Goal: Task Accomplishment & Management: Use online tool/utility

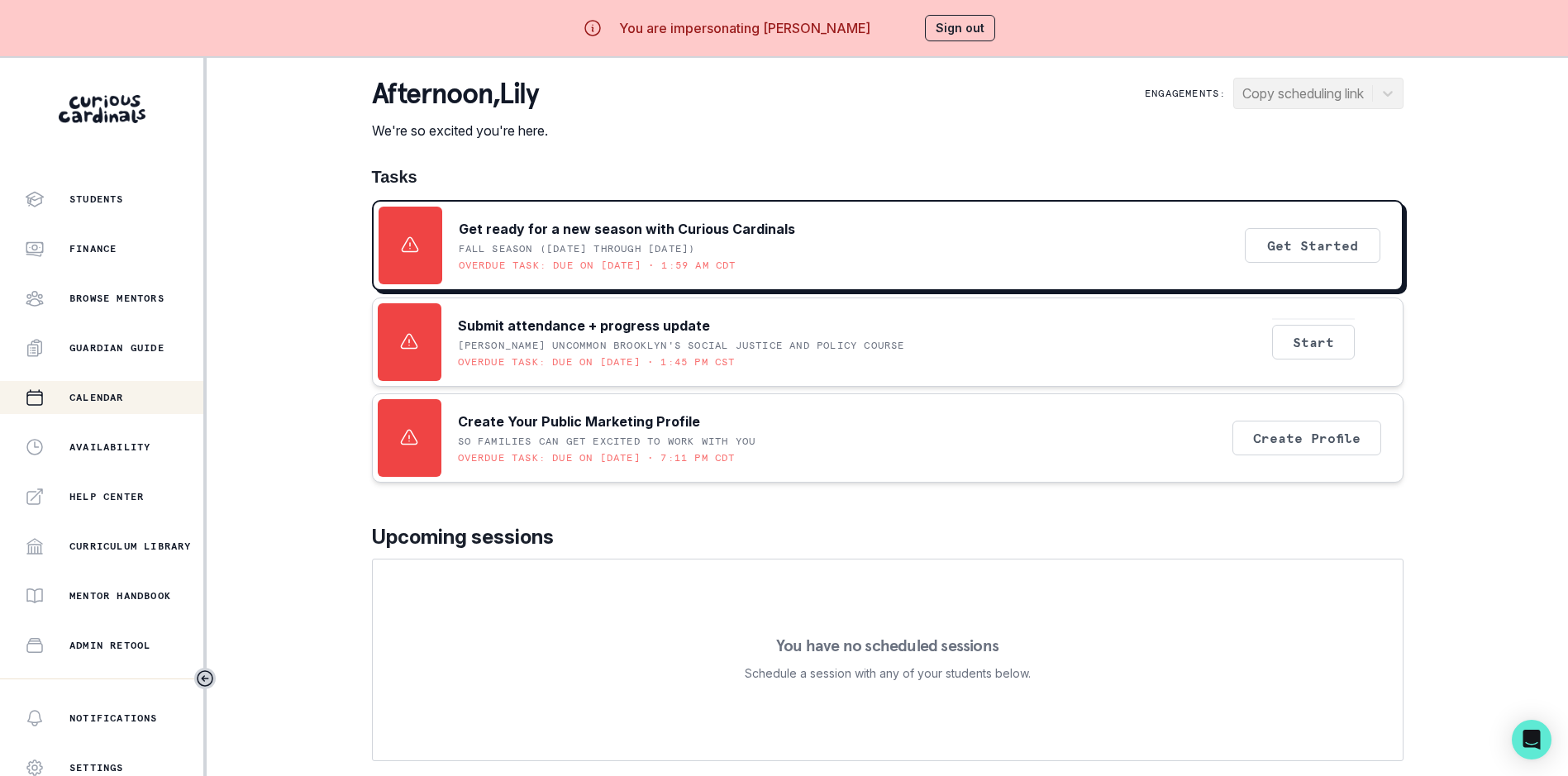
scroll to position [165, 0]
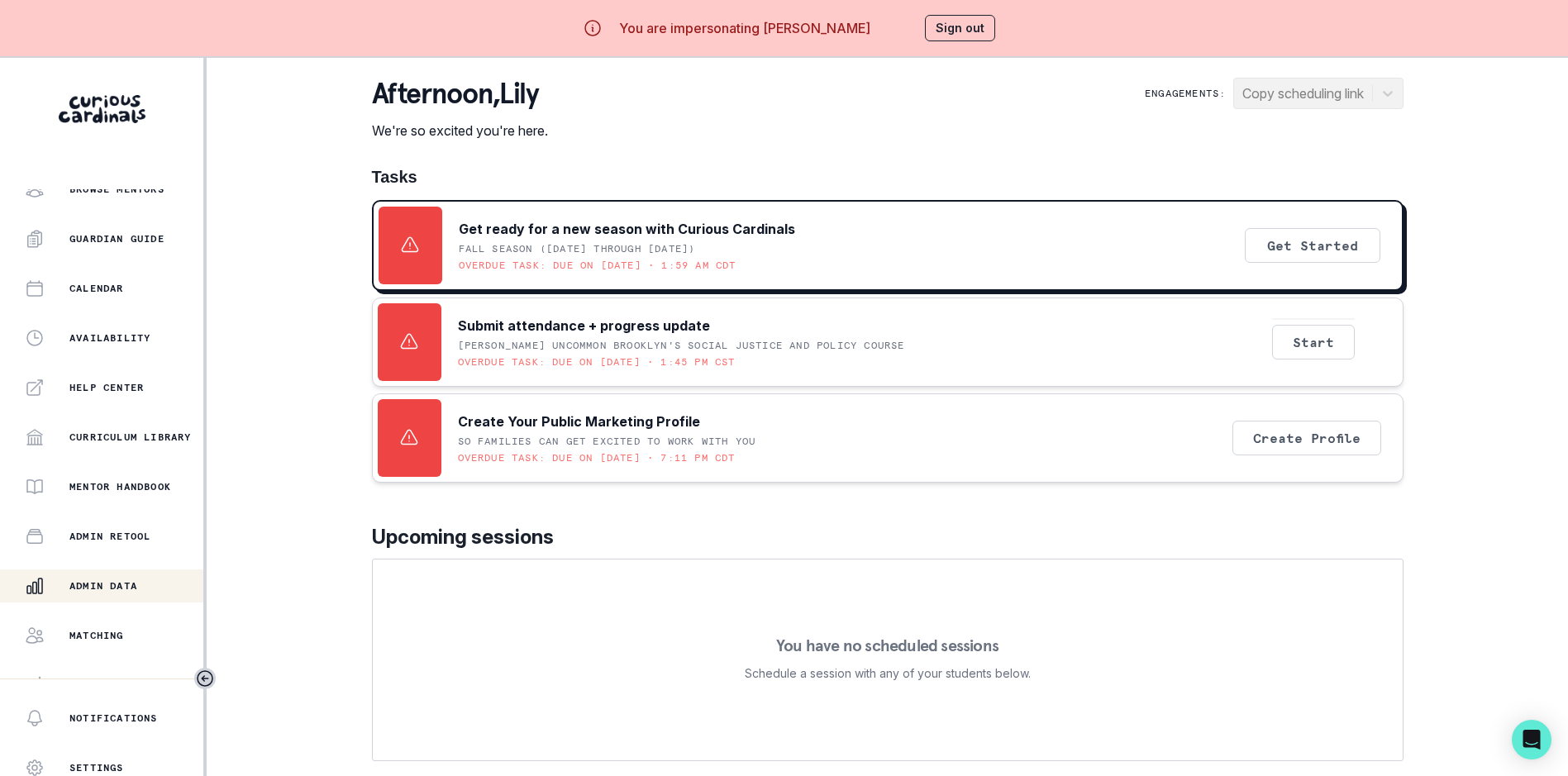
click at [114, 587] on p "Admin Data" at bounding box center [103, 586] width 68 height 13
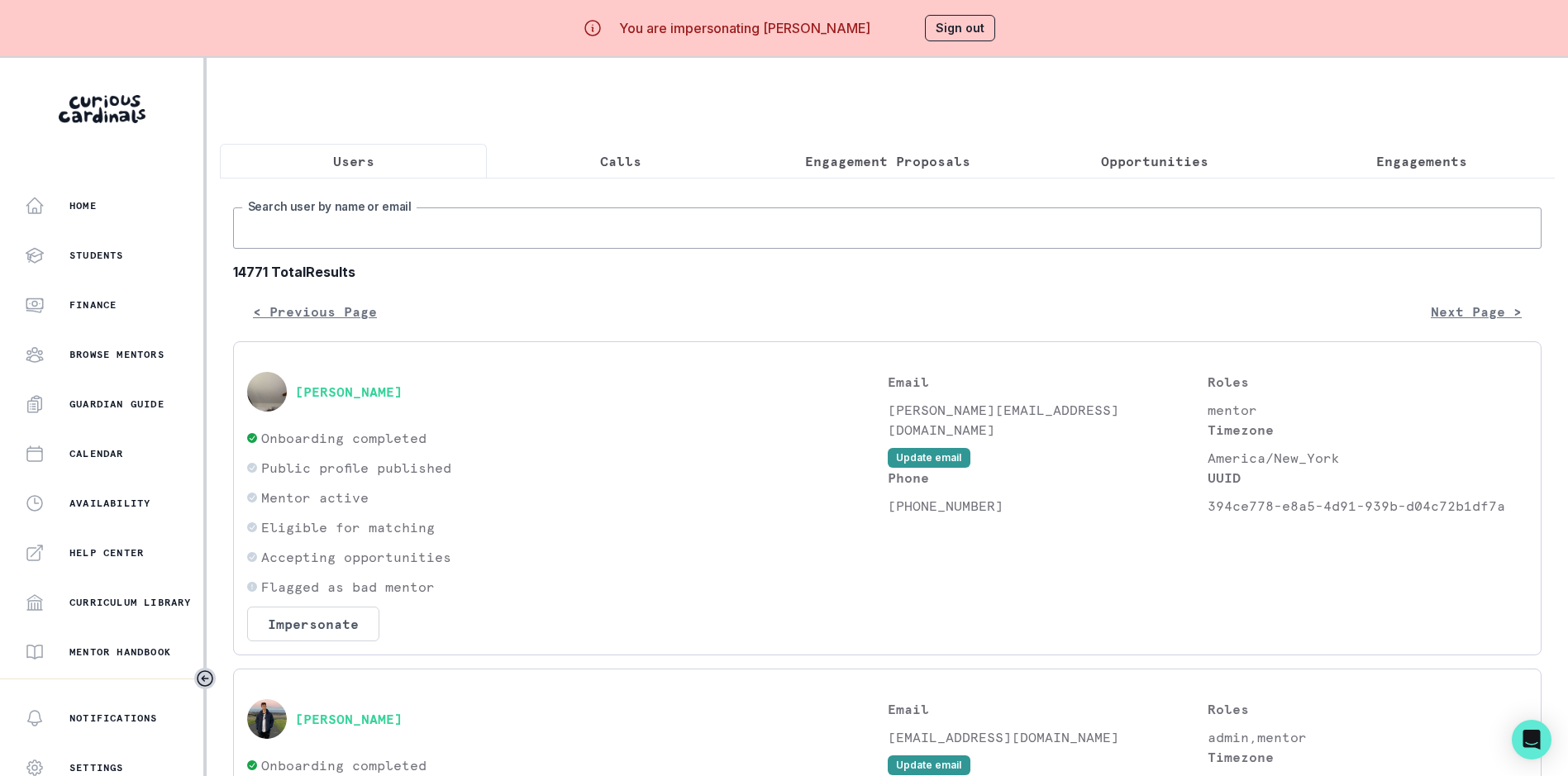
click at [319, 249] on input "Search user by name or email" at bounding box center [887, 228] width 1308 height 41
paste input "[EMAIL_ADDRESS][DOMAIN_NAME]"
type input "[EMAIL_ADDRESS][DOMAIN_NAME]"
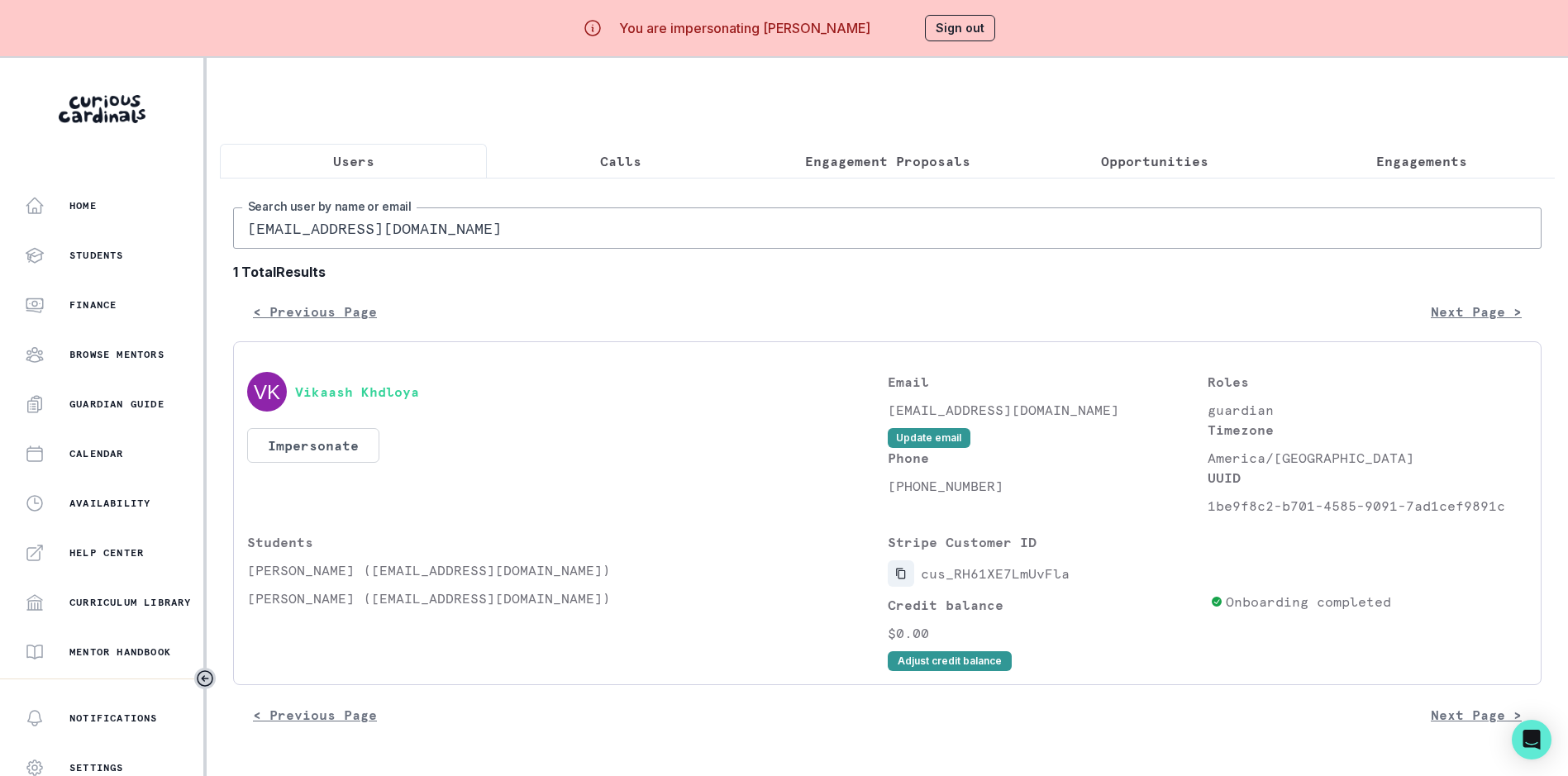
click at [906, 580] on icon "Copied to clipboard" at bounding box center [901, 574] width 11 height 11
click at [351, 161] on p "Users" at bounding box center [353, 161] width 41 height 20
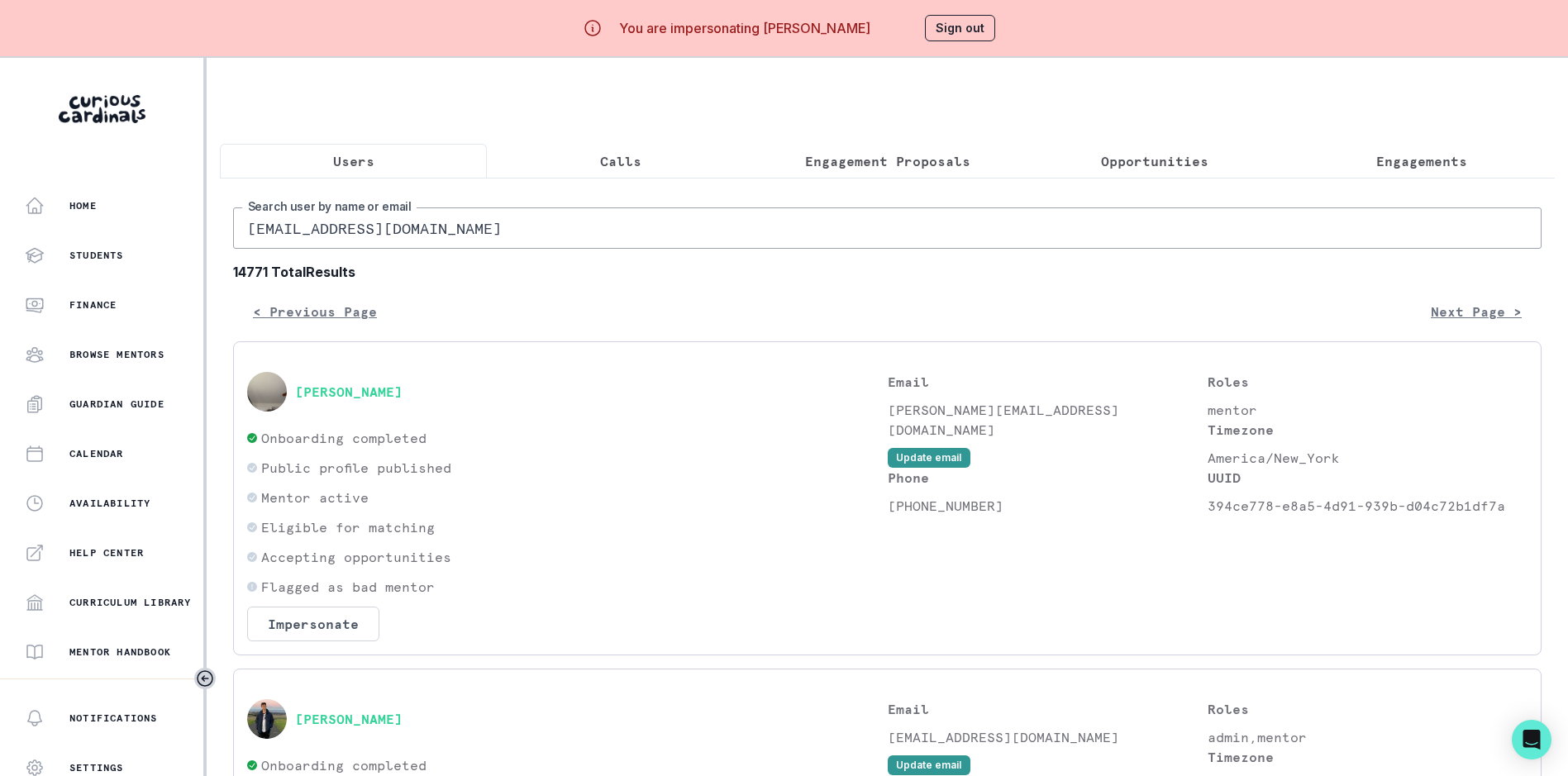
click at [375, 236] on input "[EMAIL_ADDRESS][DOMAIN_NAME]" at bounding box center [887, 228] width 1308 height 41
paste input "[PERSON_NAME][EMAIL_ADDRESS]"
type input "[PERSON_NAME][EMAIL_ADDRESS][DOMAIN_NAME]"
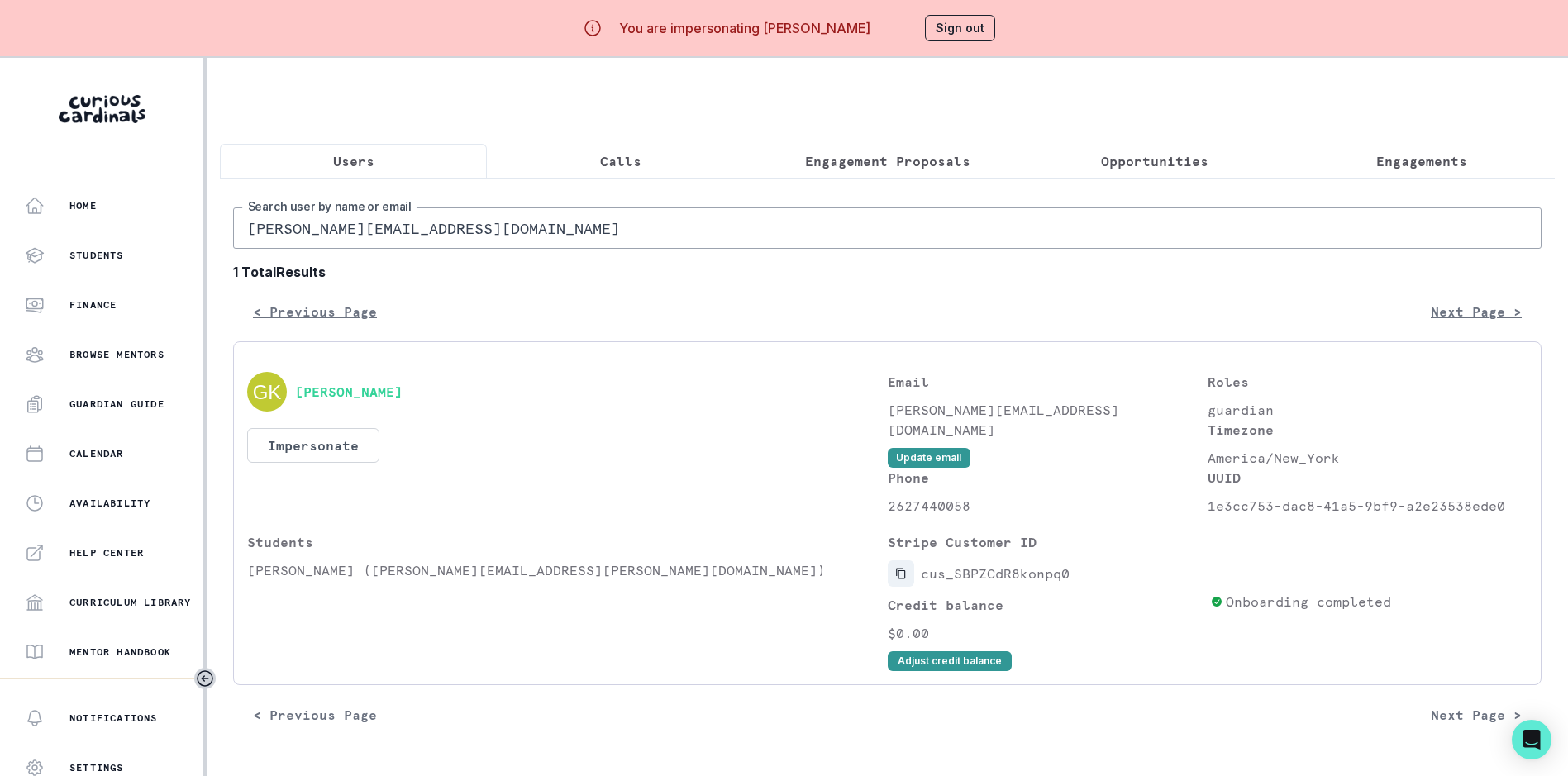
click at [906, 580] on icon "Copied to clipboard" at bounding box center [901, 574] width 11 height 11
click at [382, 249] on input "[PERSON_NAME][EMAIL_ADDRESS][DOMAIN_NAME]" at bounding box center [887, 228] width 1308 height 41
paste input "[PERSON_NAME].kulchytska"
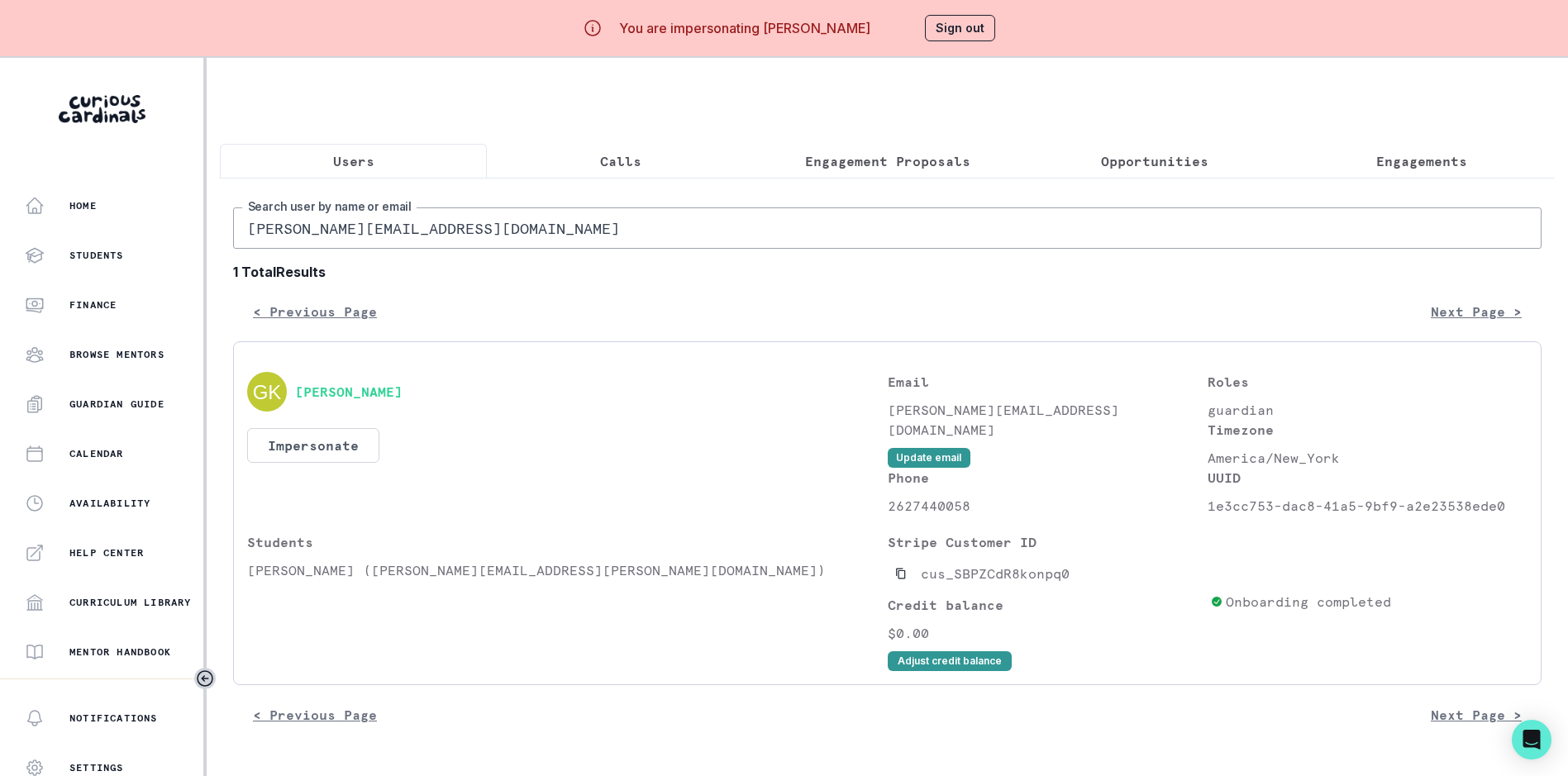
type input "[PERSON_NAME][EMAIL_ADDRESS][DOMAIN_NAME]"
click at [905, 580] on icon "Copied to clipboard" at bounding box center [901, 574] width 11 height 11
click at [378, 241] on input "[PERSON_NAME][EMAIL_ADDRESS][DOMAIN_NAME]" at bounding box center [887, 228] width 1308 height 41
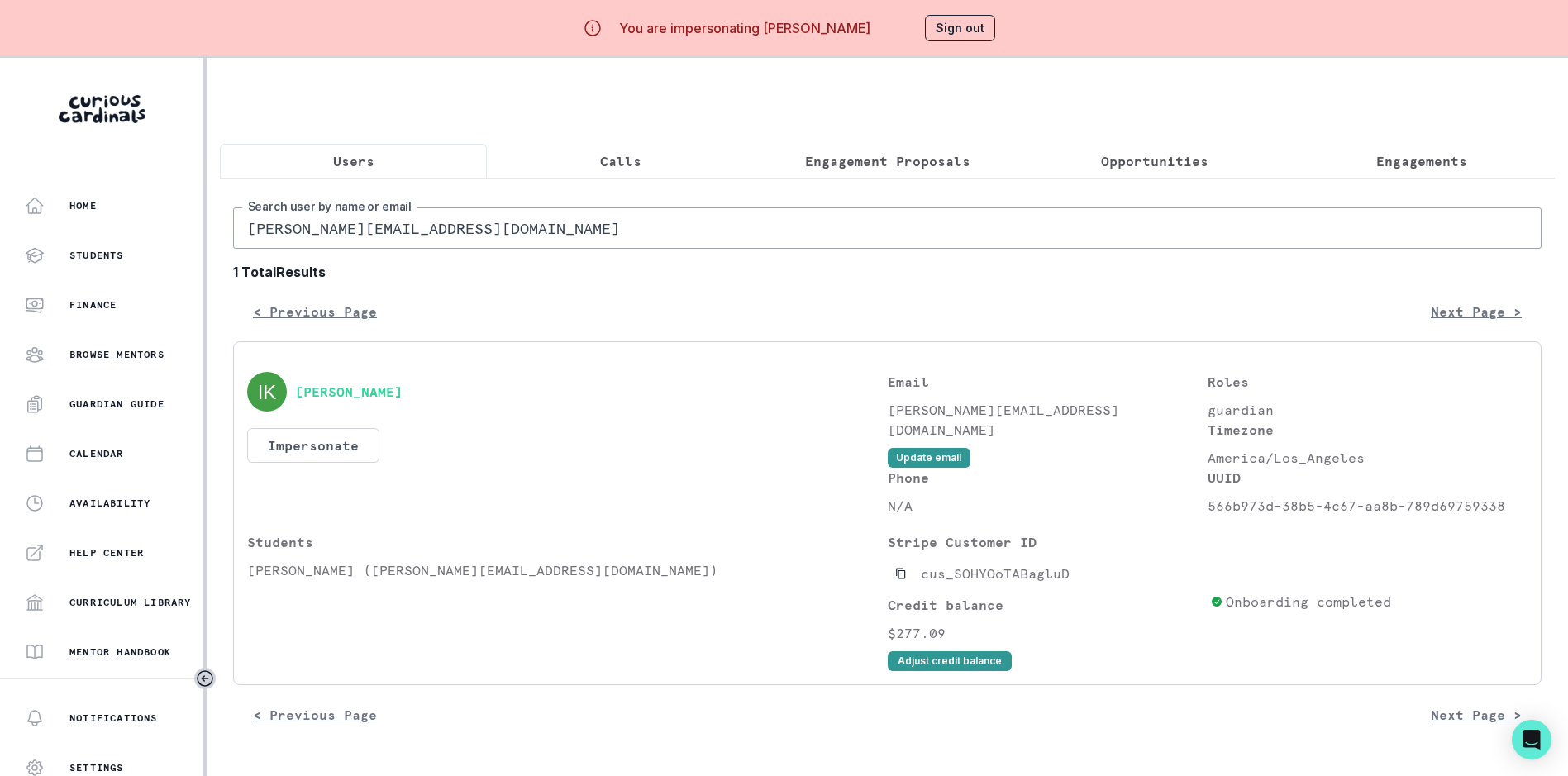
paste input "melody.[PERSON_NAME]"
type input "[EMAIL_ADDRESS][PERSON_NAME][DOMAIN_NAME]"
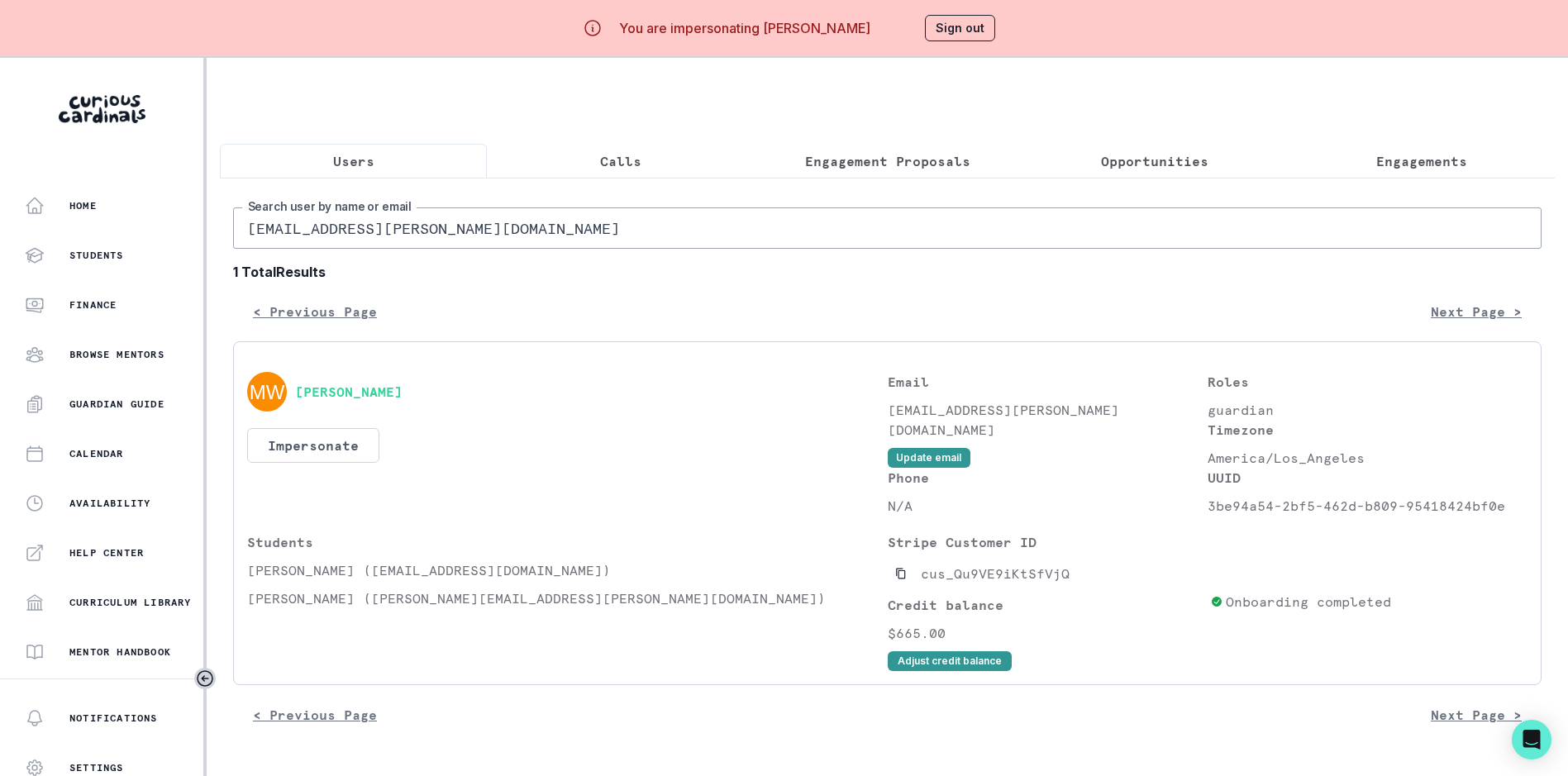
drag, startPoint x: 905, startPoint y: 588, endPoint x: 943, endPoint y: 508, distance: 88.6
click at [906, 580] on icon "Copied to clipboard" at bounding box center [901, 574] width 11 height 11
click at [339, 249] on input "[EMAIL_ADDRESS][PERSON_NAME][DOMAIN_NAME]" at bounding box center [887, 228] width 1308 height 41
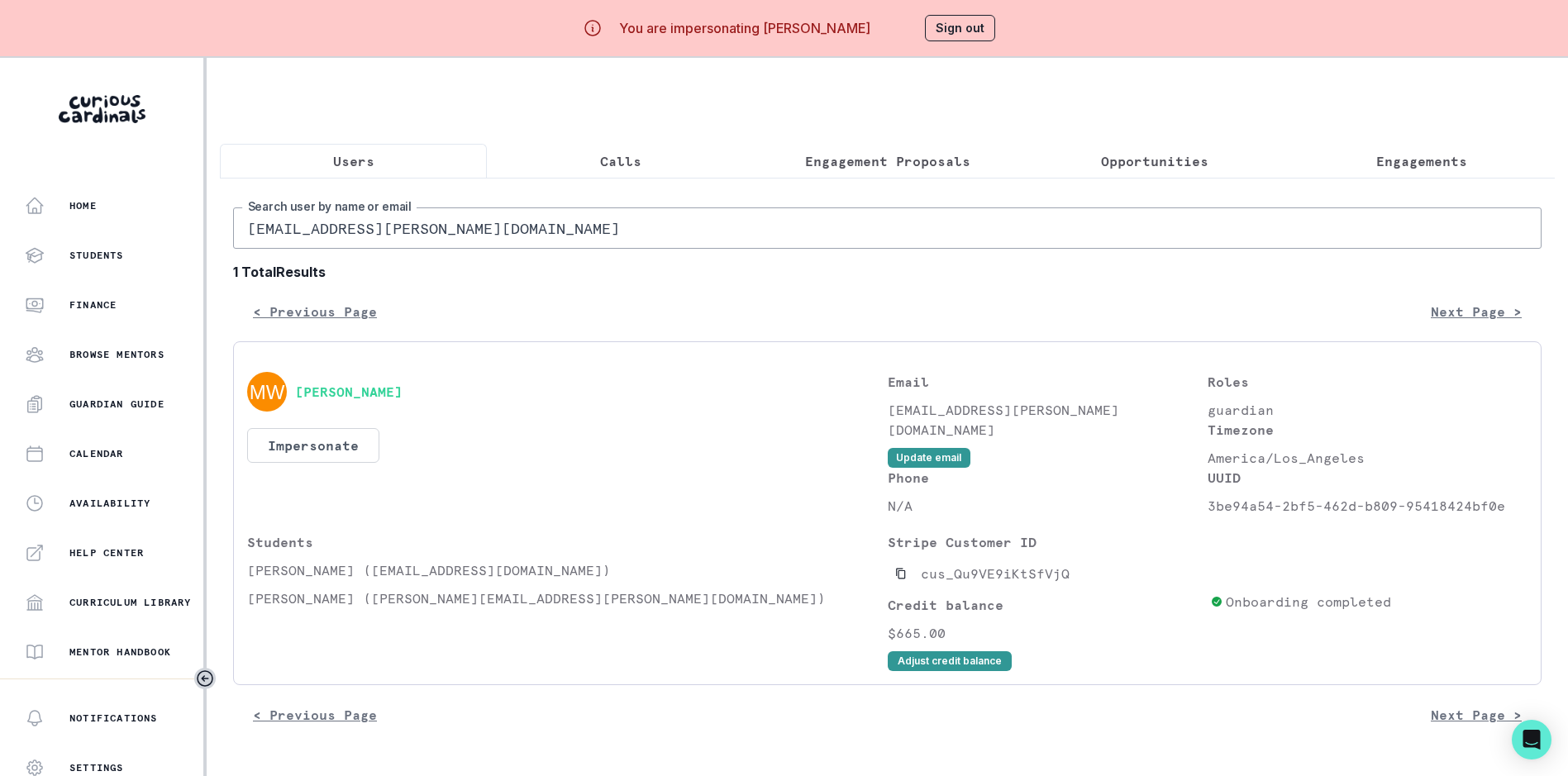
paste input "jeesoo"
type input "[EMAIL_ADDRESS][DOMAIN_NAME]"
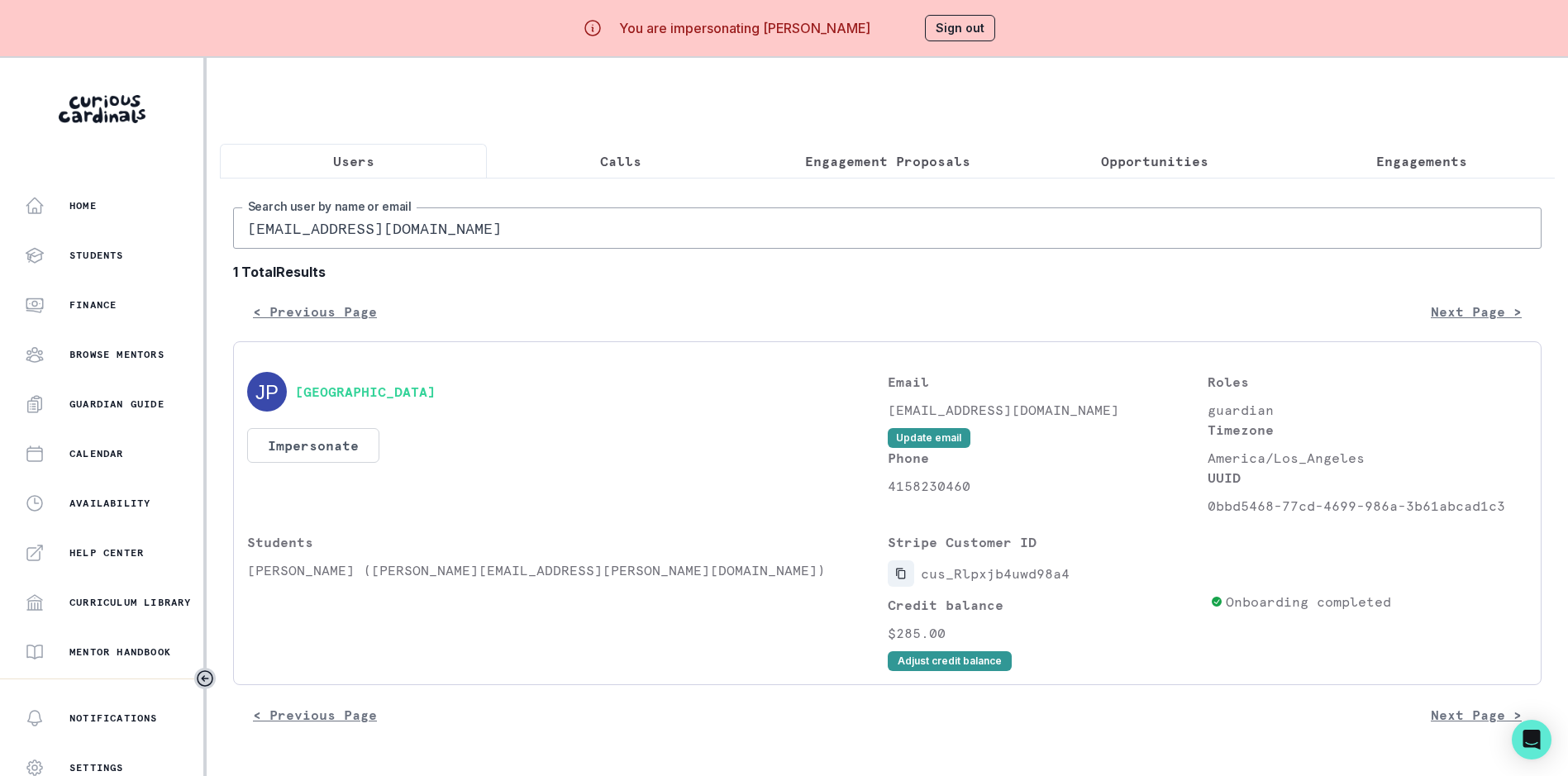
click at [906, 580] on icon "Copied to clipboard" at bounding box center [901, 574] width 11 height 11
click at [390, 233] on input "[EMAIL_ADDRESS][DOMAIN_NAME]" at bounding box center [887, 228] width 1308 height 41
click at [390, 234] on input "[EMAIL_ADDRESS][DOMAIN_NAME]" at bounding box center [887, 228] width 1308 height 41
click at [390, 236] on input "[EMAIL_ADDRESS][DOMAIN_NAME]" at bounding box center [887, 228] width 1308 height 41
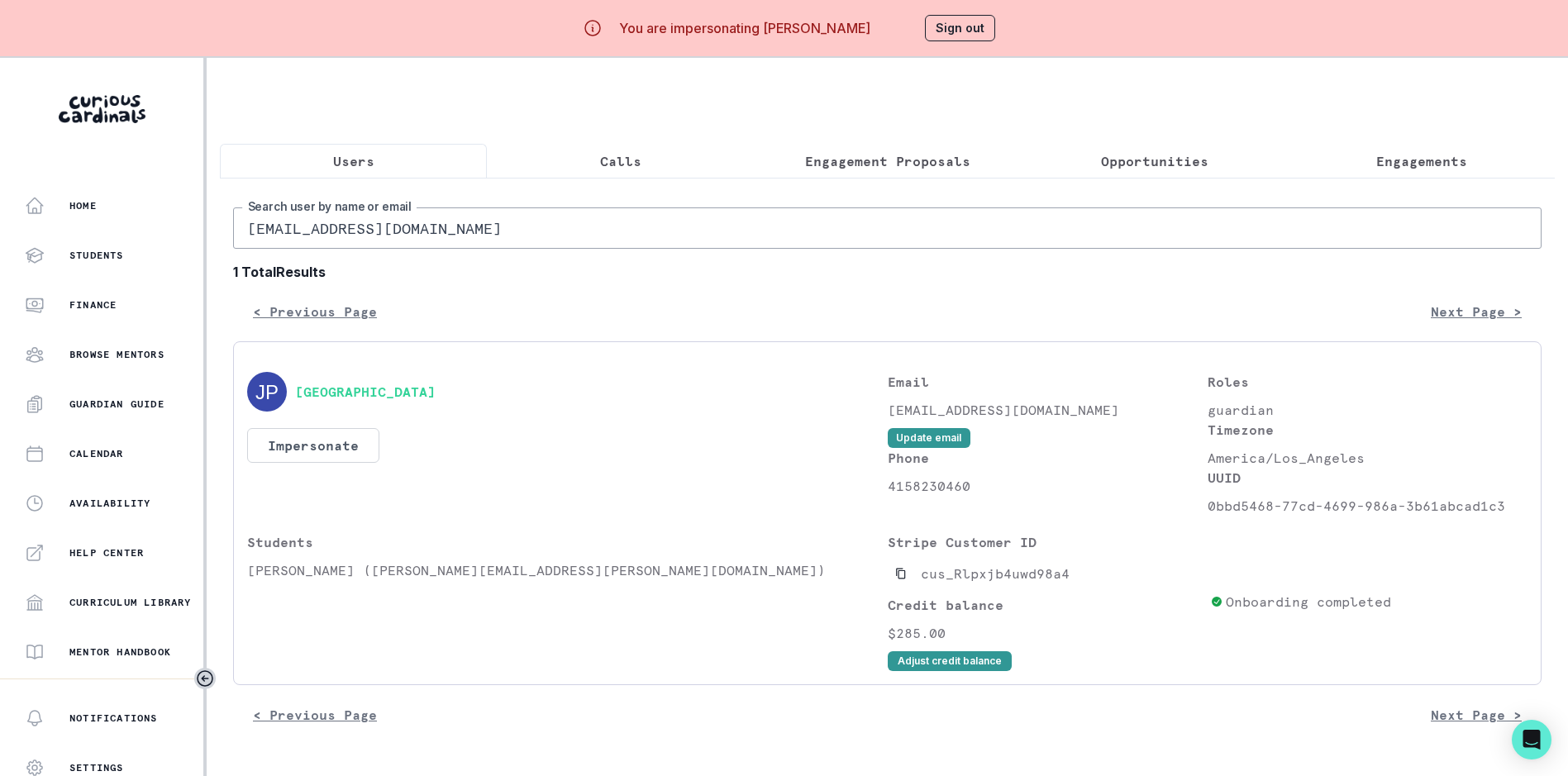
click at [390, 236] on input "[EMAIL_ADDRESS][DOMAIN_NAME]" at bounding box center [887, 228] width 1308 height 41
paste input "mpyken"
type input "[EMAIL_ADDRESS][DOMAIN_NAME]"
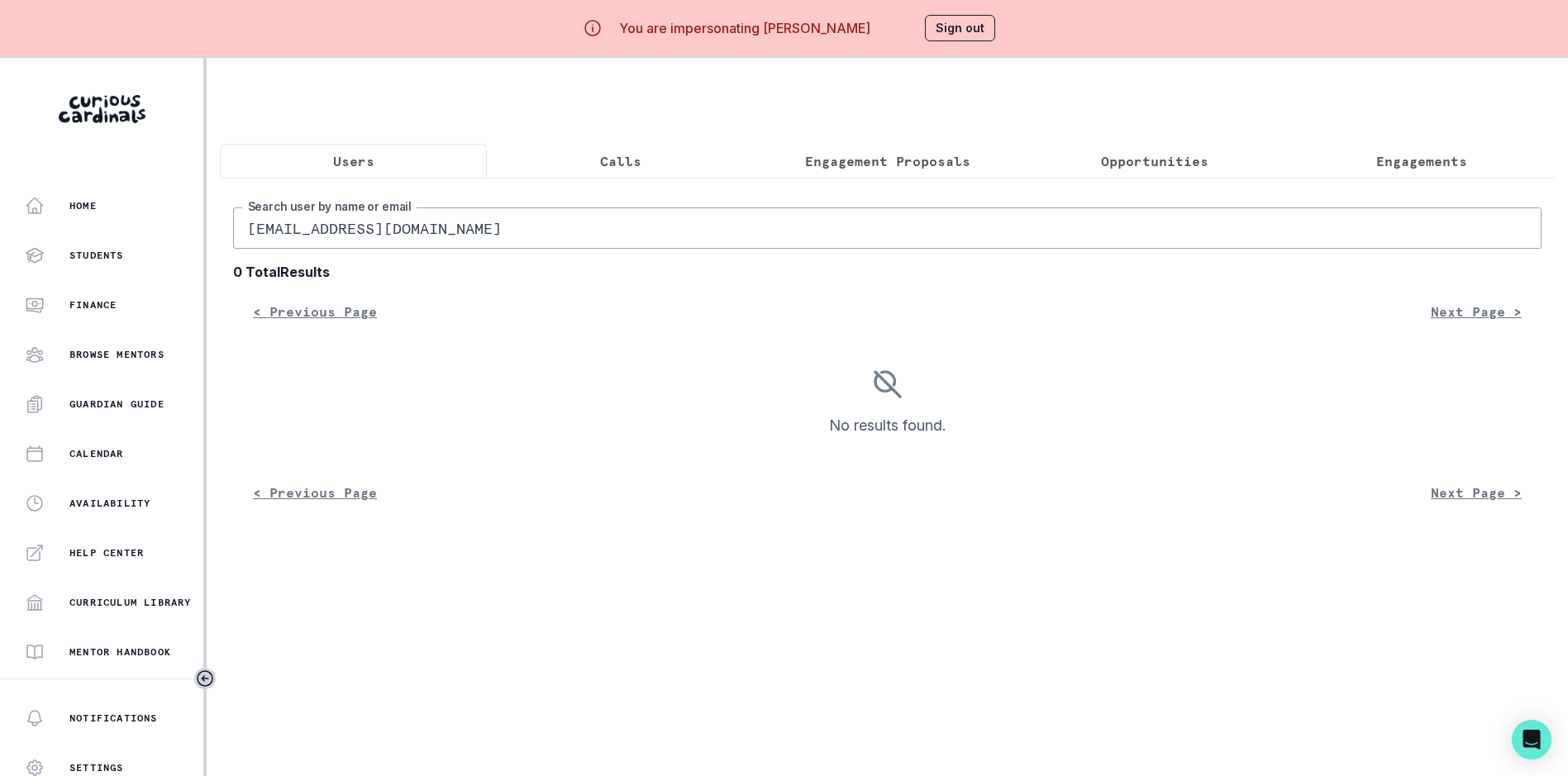
click at [360, 159] on p "Users" at bounding box center [353, 161] width 41 height 20
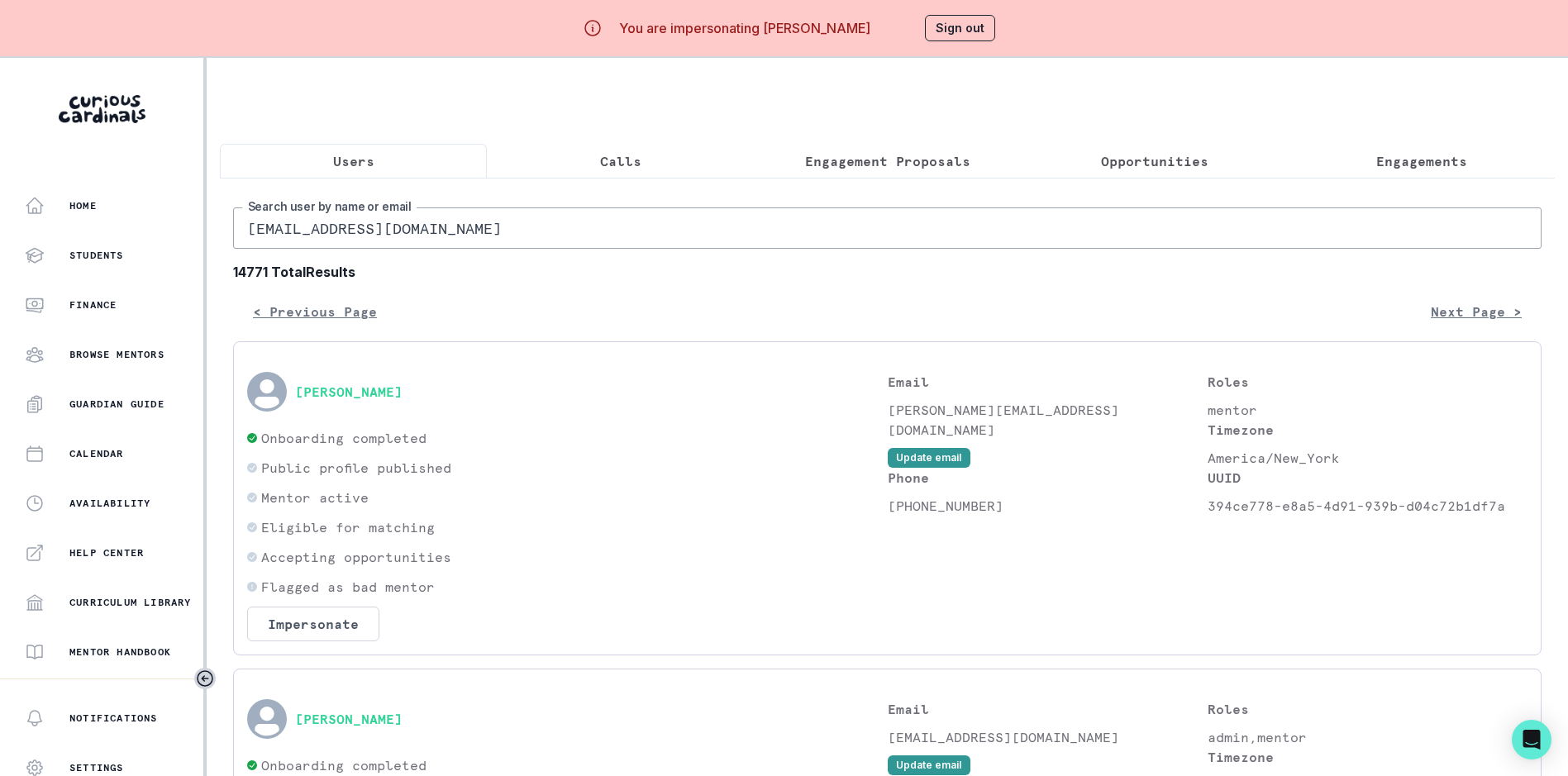
click at [390, 239] on input "[EMAIL_ADDRESS][DOMAIN_NAME]" at bounding box center [887, 228] width 1308 height 41
click at [391, 239] on input "[EMAIL_ADDRESS][DOMAIN_NAME]" at bounding box center [887, 228] width 1308 height 41
paste input "ariomail"
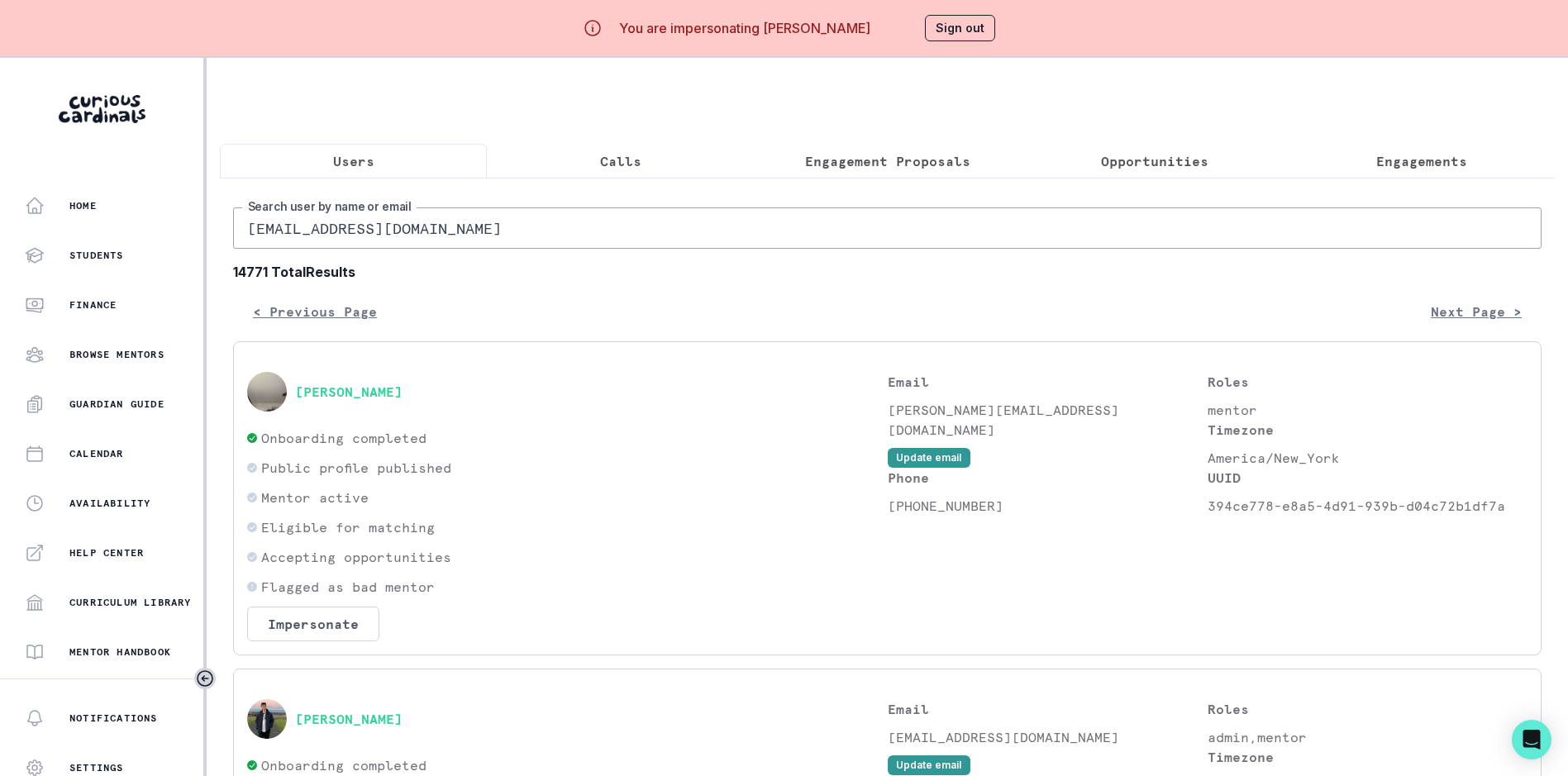
type input "[EMAIL_ADDRESS][DOMAIN_NAME]"
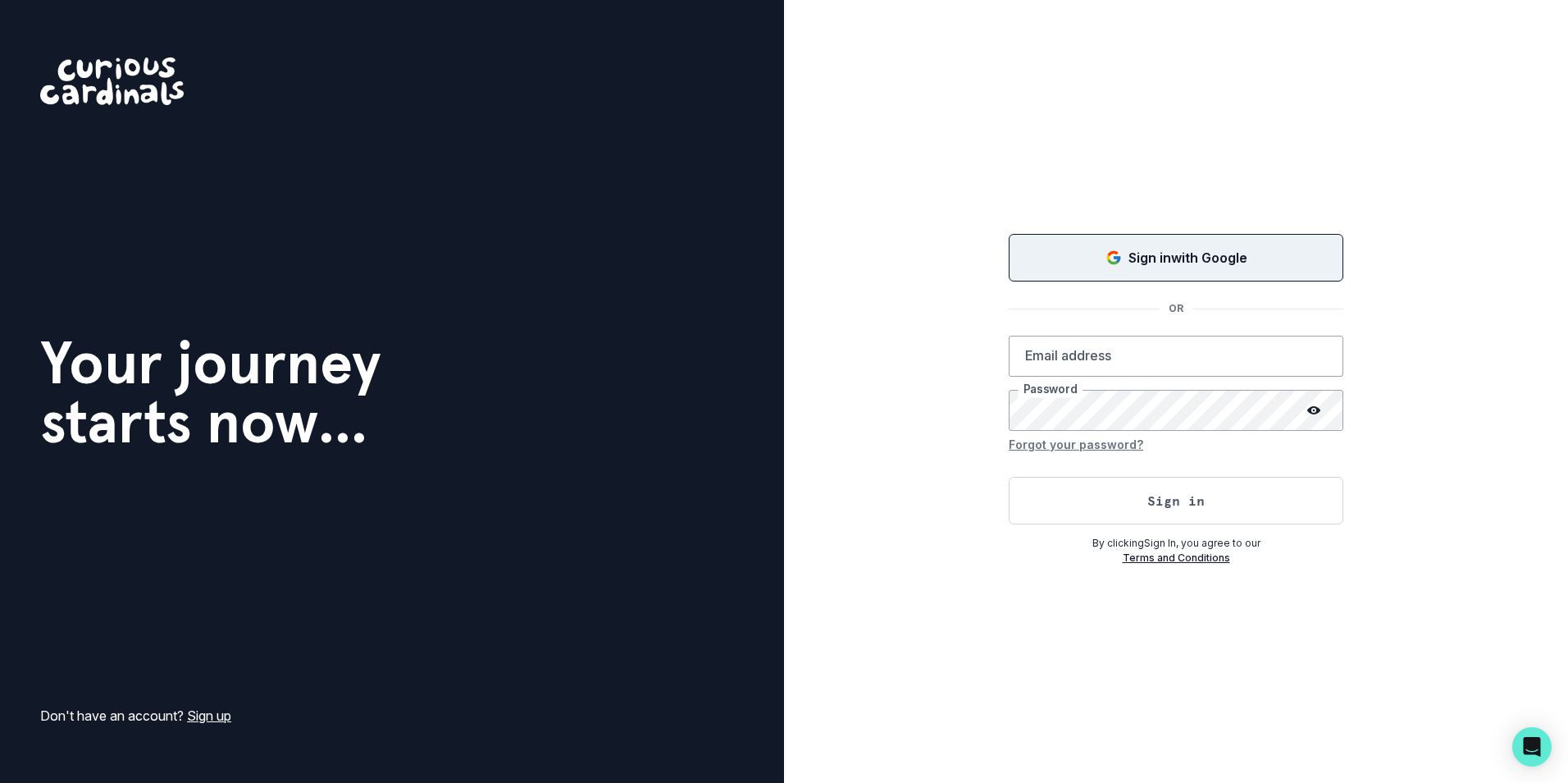
click at [1169, 270] on button "Sign in with Google" at bounding box center [1176, 257] width 335 height 47
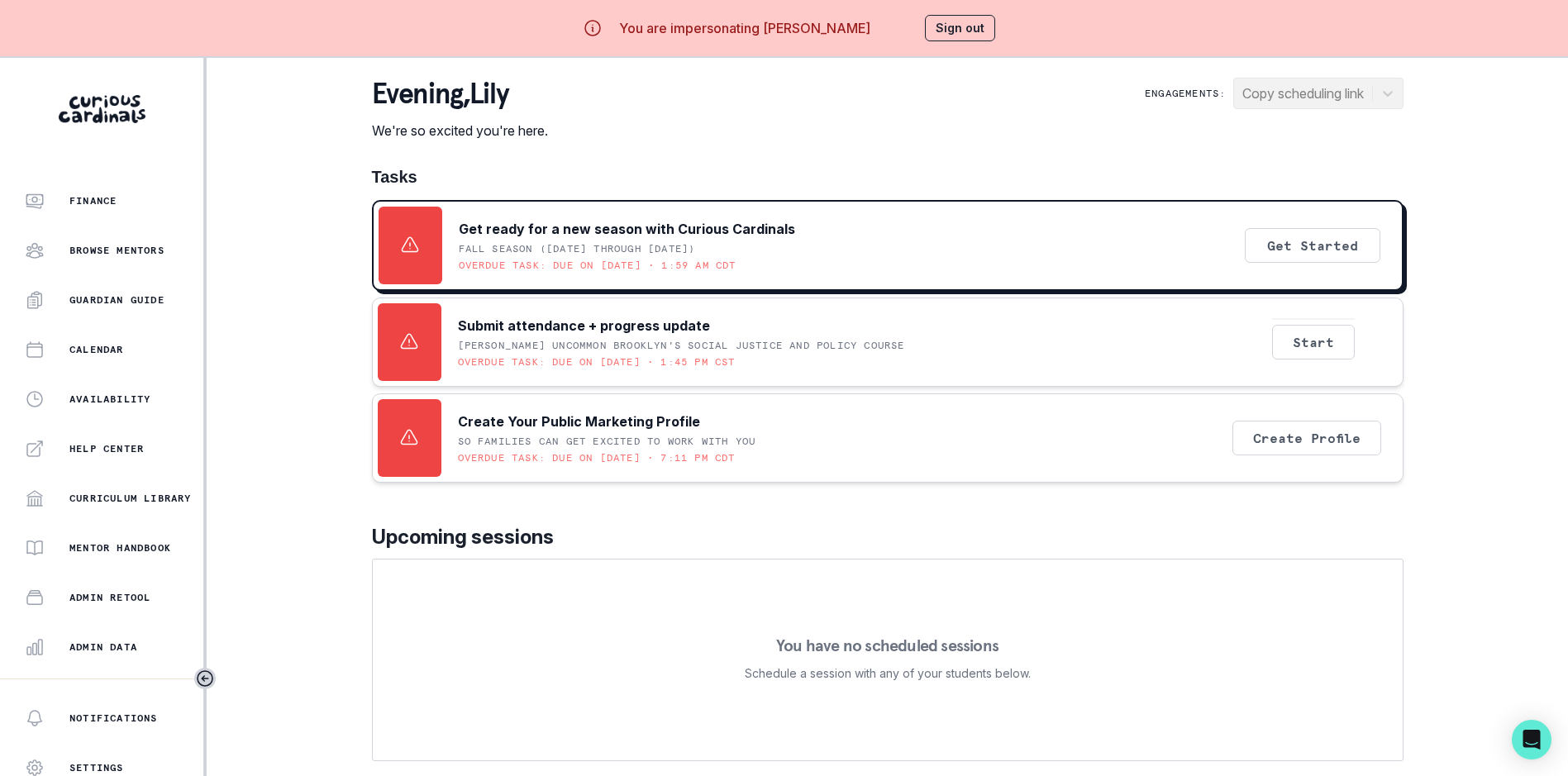
scroll to position [82, 0]
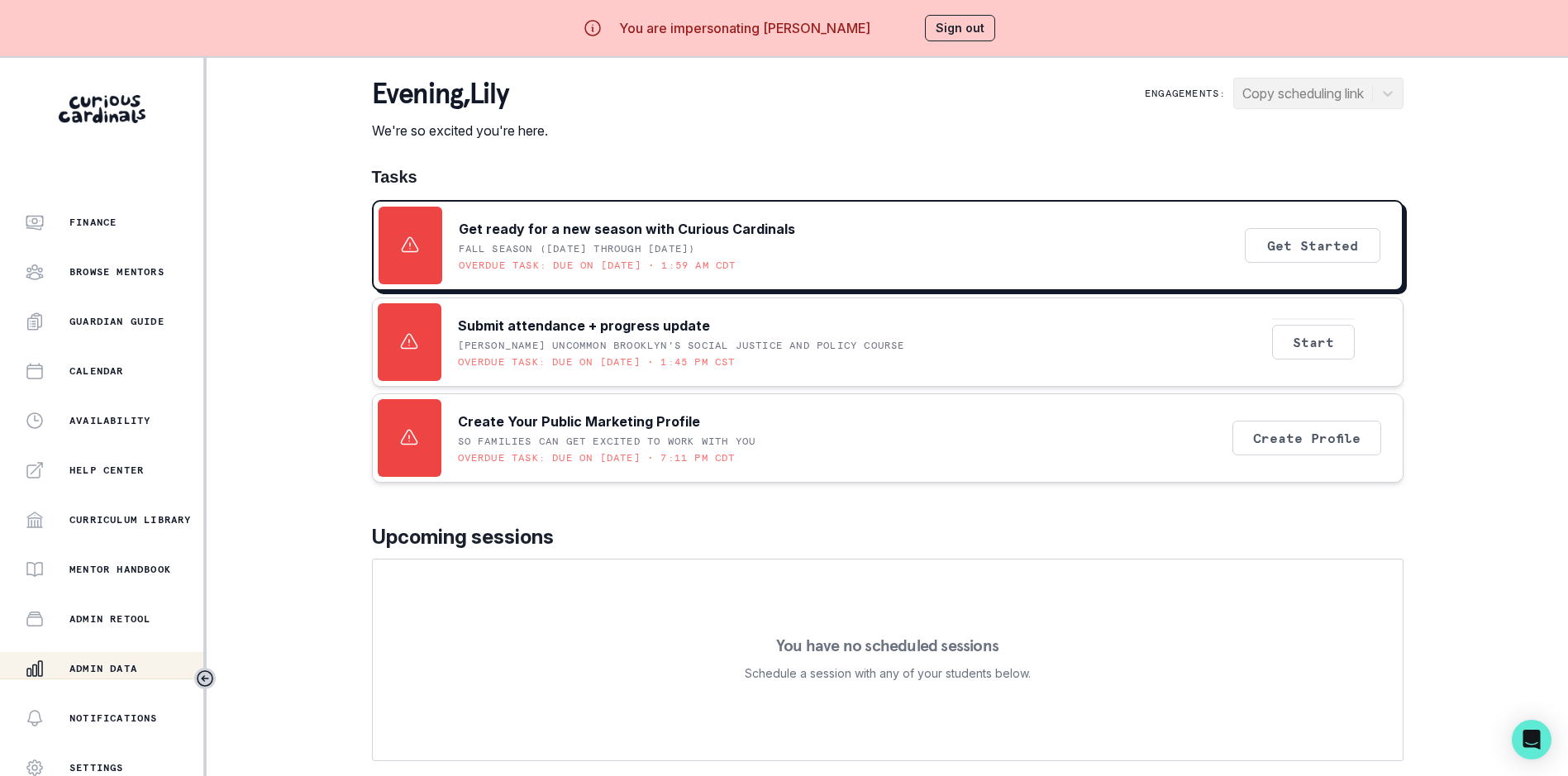
click at [119, 667] on p "Admin Data" at bounding box center [103, 668] width 68 height 13
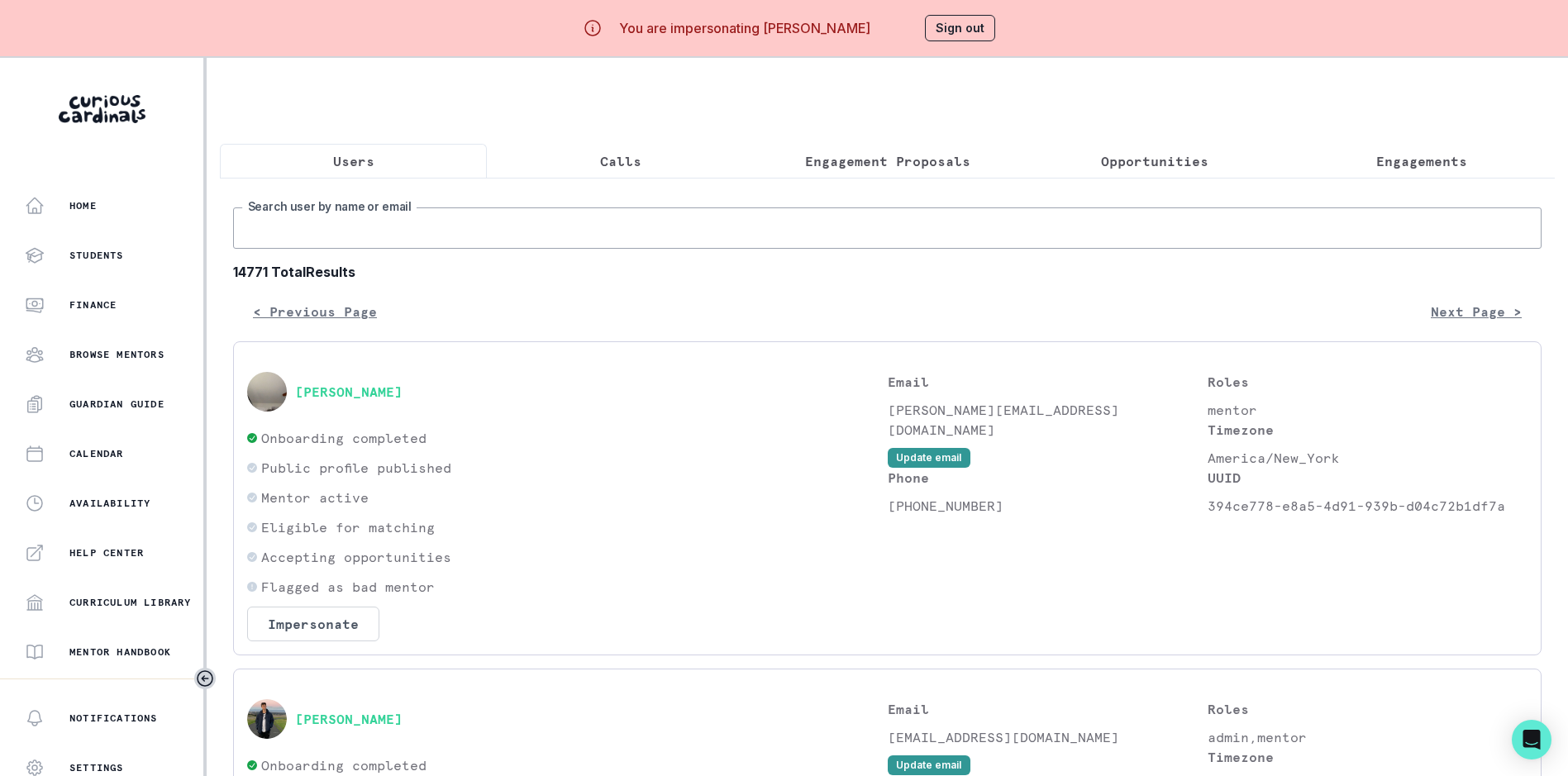
click at [371, 225] on input "Search user by name or email" at bounding box center [887, 228] width 1308 height 41
paste input "[EMAIL_ADDRESS][DOMAIN_NAME]"
type input "[EMAIL_ADDRESS][DOMAIN_NAME]"
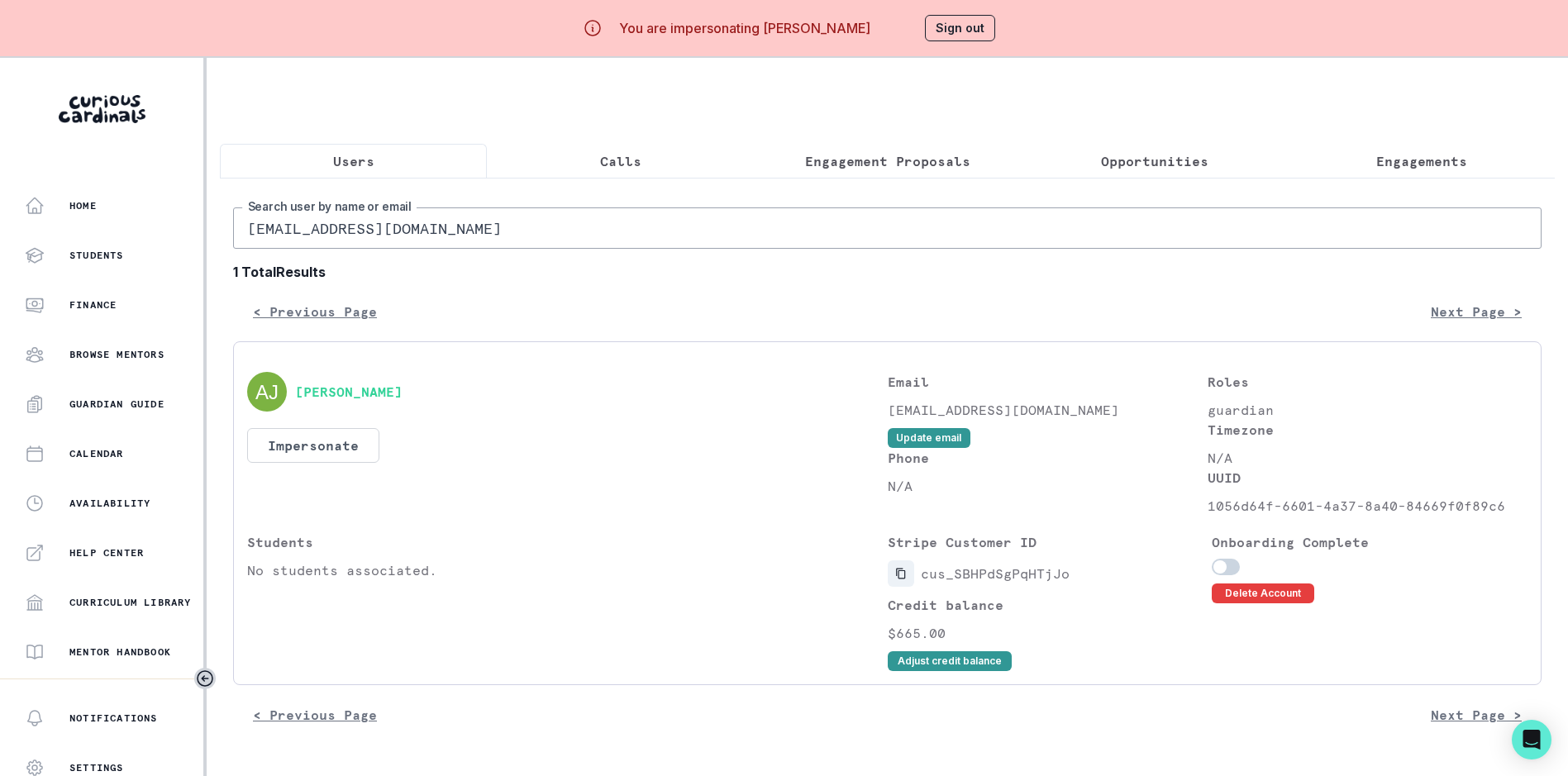
click at [905, 580] on icon "Copied to clipboard" at bounding box center [901, 574] width 11 height 11
click at [347, 248] on input "[EMAIL_ADDRESS][DOMAIN_NAME]" at bounding box center [887, 228] width 1308 height 41
paste input "kurtj@skylinepayments"
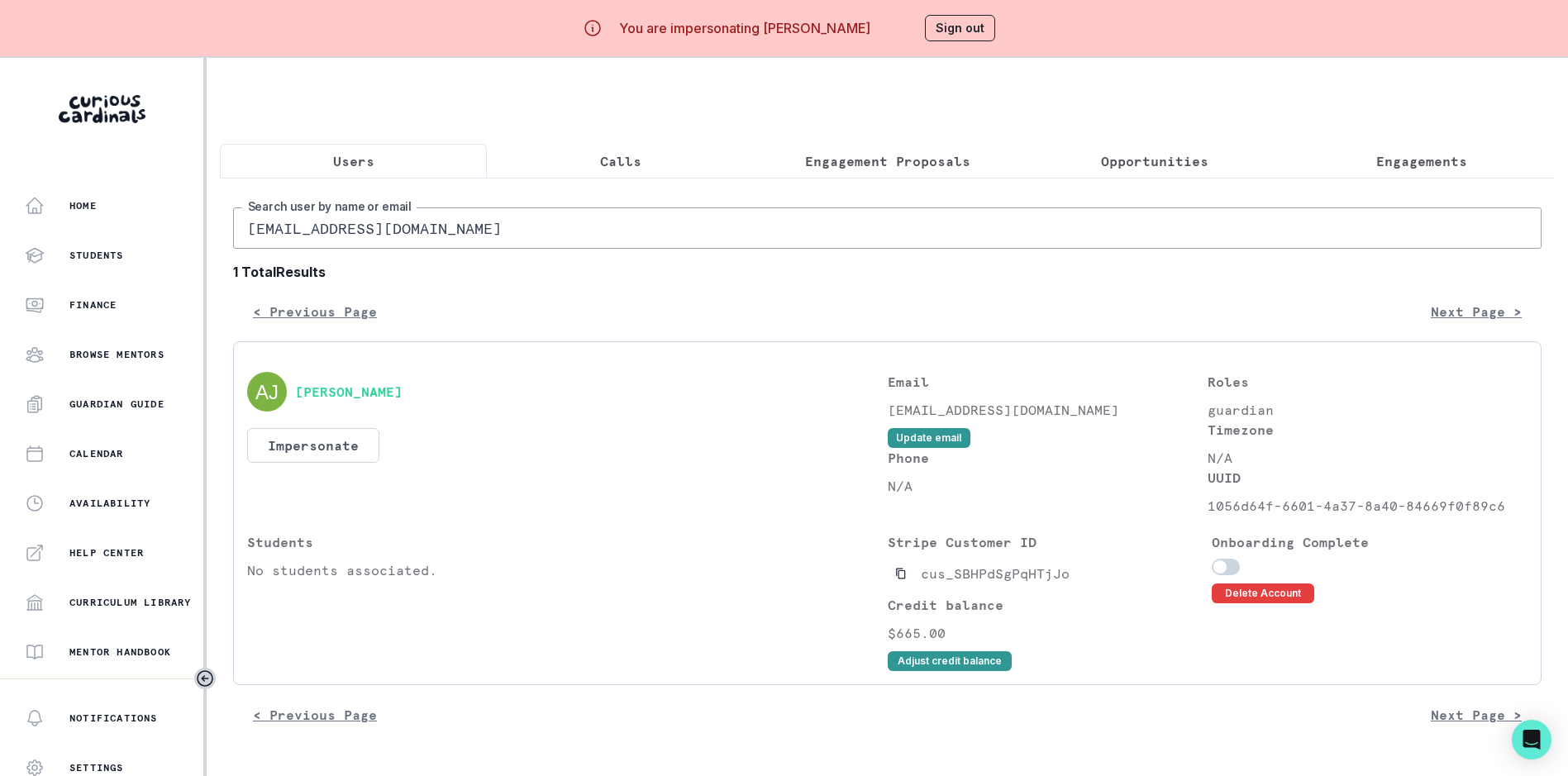
type input "[EMAIL_ADDRESS][DOMAIN_NAME]"
click at [368, 243] on input "[EMAIL_ADDRESS][DOMAIN_NAME]" at bounding box center [887, 228] width 1308 height 41
paste input "[PERSON_NAME]"
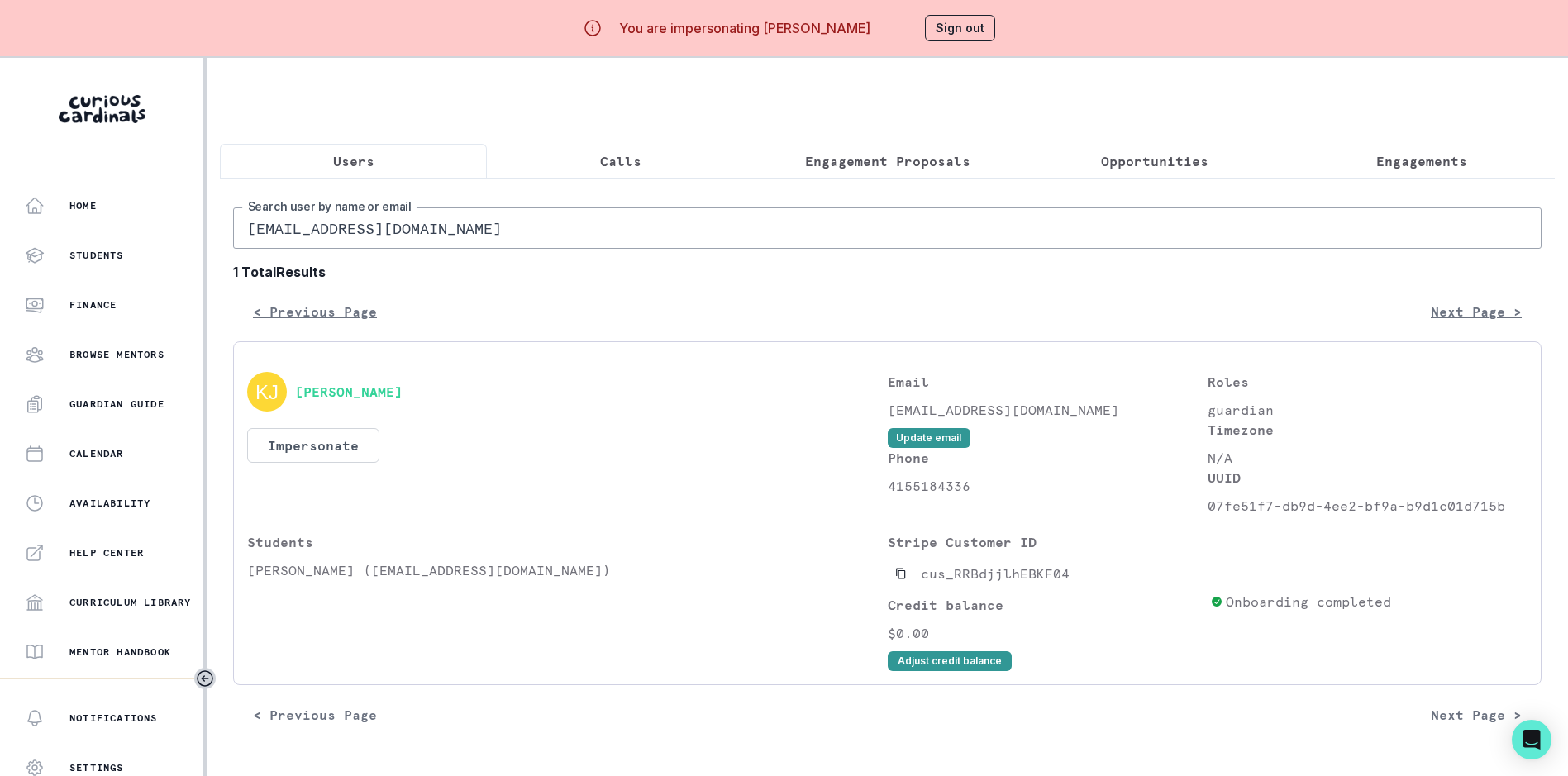
type input "[PERSON_NAME]"
click at [906, 587] on button "Copied to clipboard" at bounding box center [901, 574] width 26 height 26
click at [393, 231] on input "[PERSON_NAME]" at bounding box center [887, 228] width 1308 height 41
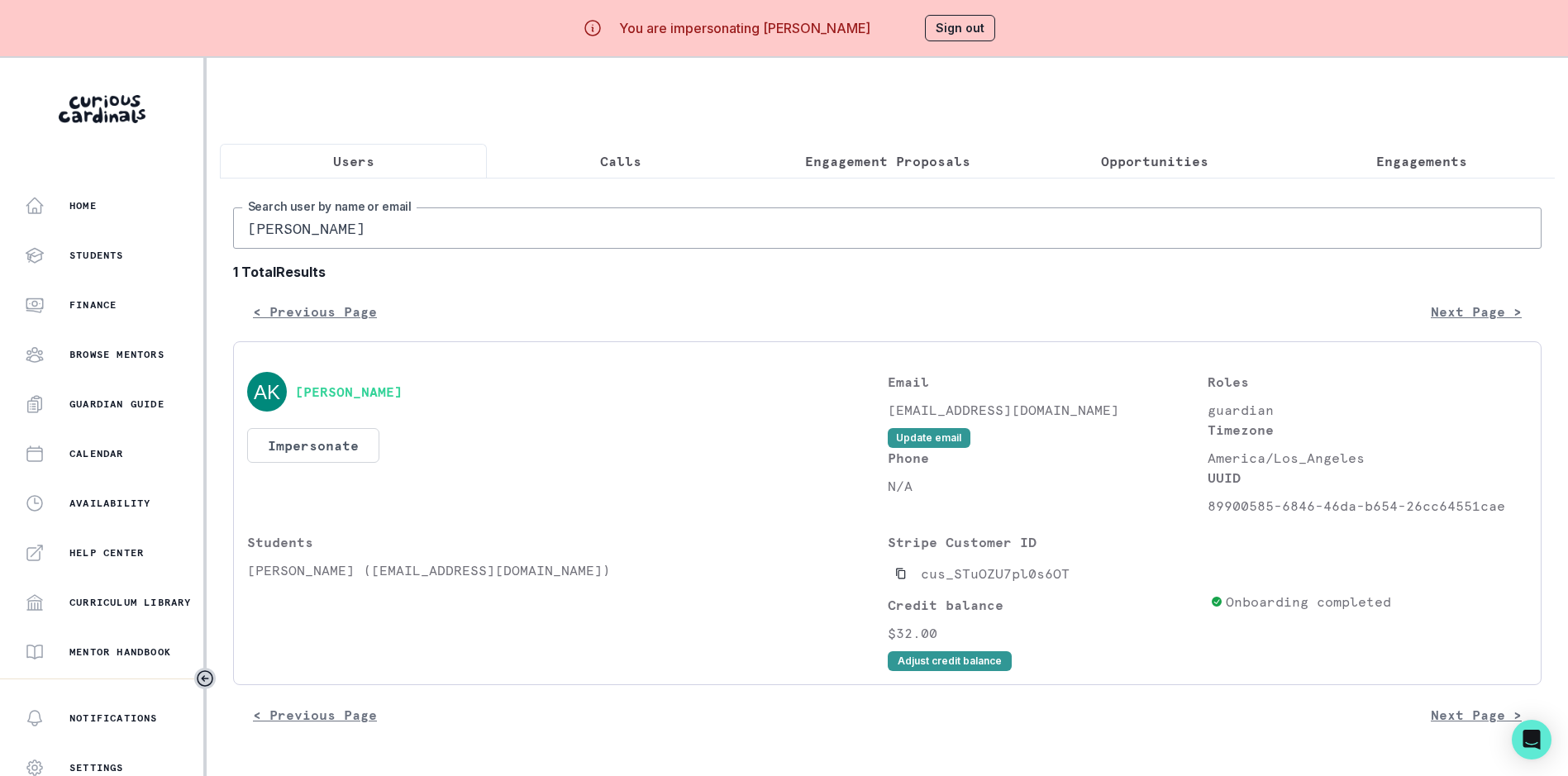
paste input "[PERSON_NAME]"
type input "[PERSON_NAME]"
drag, startPoint x: 907, startPoint y: 586, endPoint x: 925, endPoint y: 516, distance: 72.3
click at [906, 580] on icon "Copied to clipboard" at bounding box center [901, 574] width 11 height 11
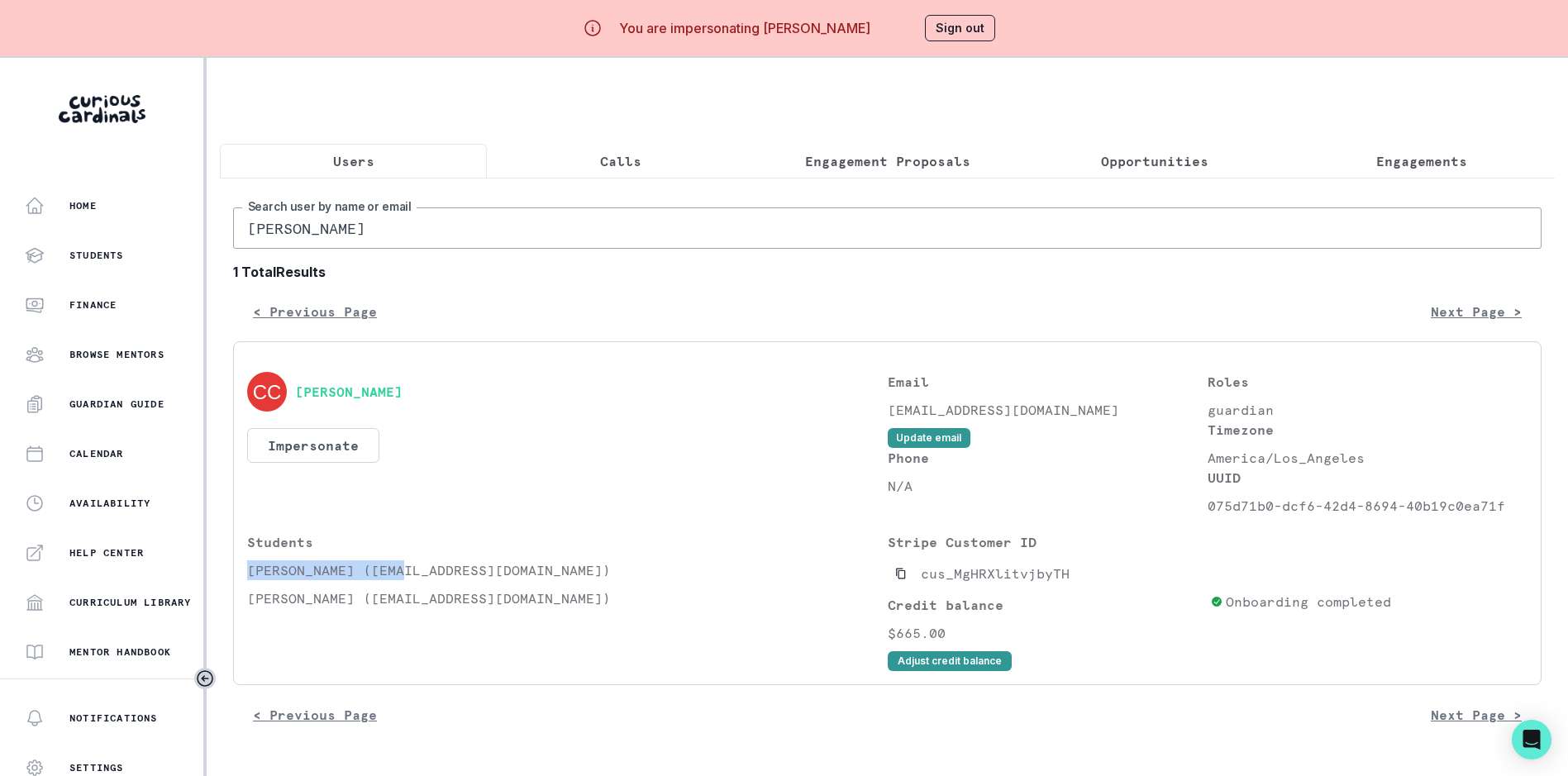
drag, startPoint x: 249, startPoint y: 588, endPoint x: 403, endPoint y: 582, distance: 154.1
click at [403, 581] on p "[PERSON_NAME] ([EMAIL_ADDRESS][DOMAIN_NAME])" at bounding box center [566, 570] width 640 height 20
copy p "[PERSON_NAME]"
click at [1436, 160] on p "Engagements" at bounding box center [1420, 161] width 91 height 20
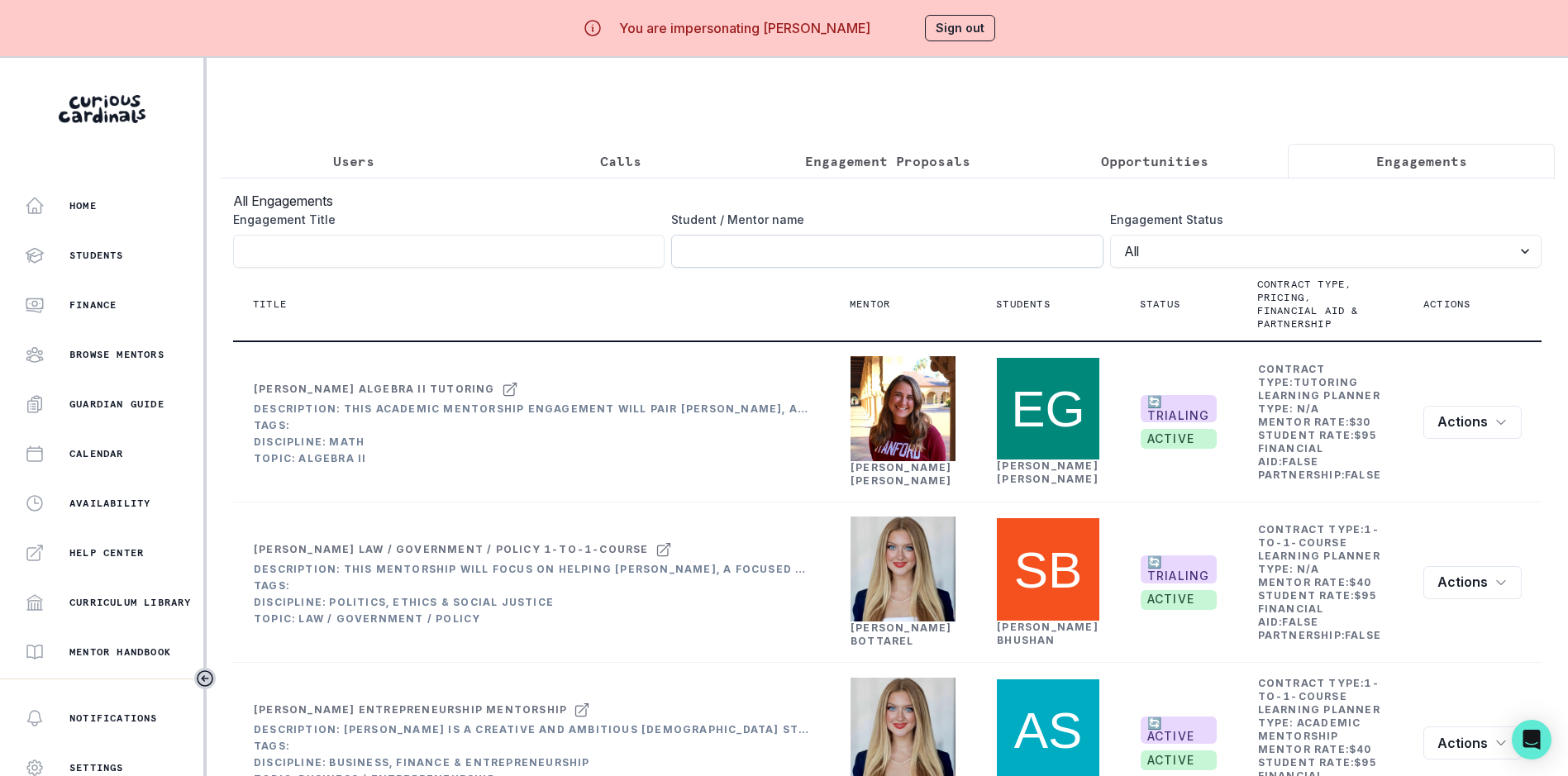
click at [809, 266] on input "Engagement Title" at bounding box center [887, 251] width 432 height 33
paste input "[PERSON_NAME]"
type input "[PERSON_NAME]"
click button "submit" at bounding box center [0, 0] width 0 height 0
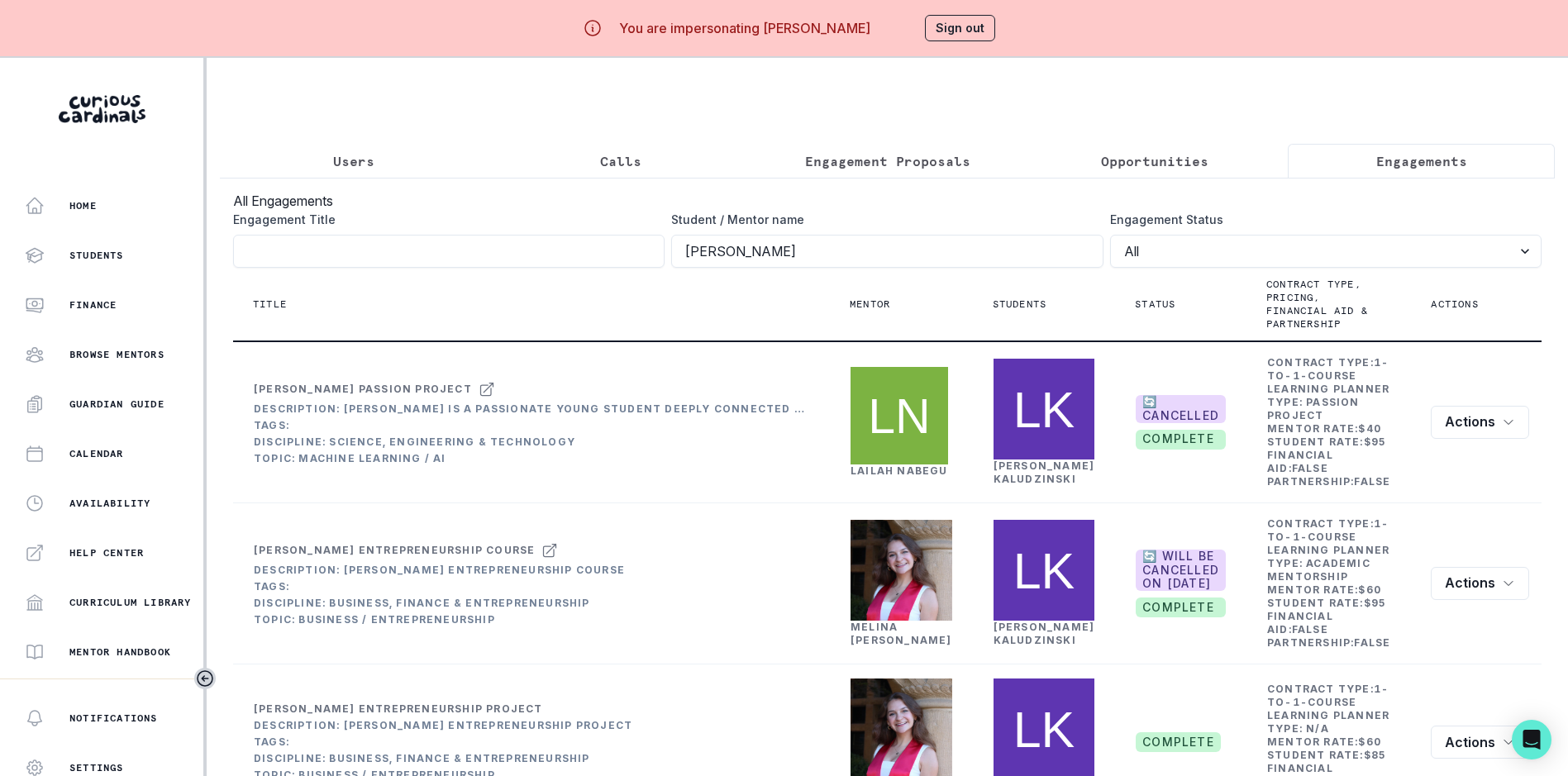
click at [362, 166] on p "Users" at bounding box center [353, 161] width 41 height 20
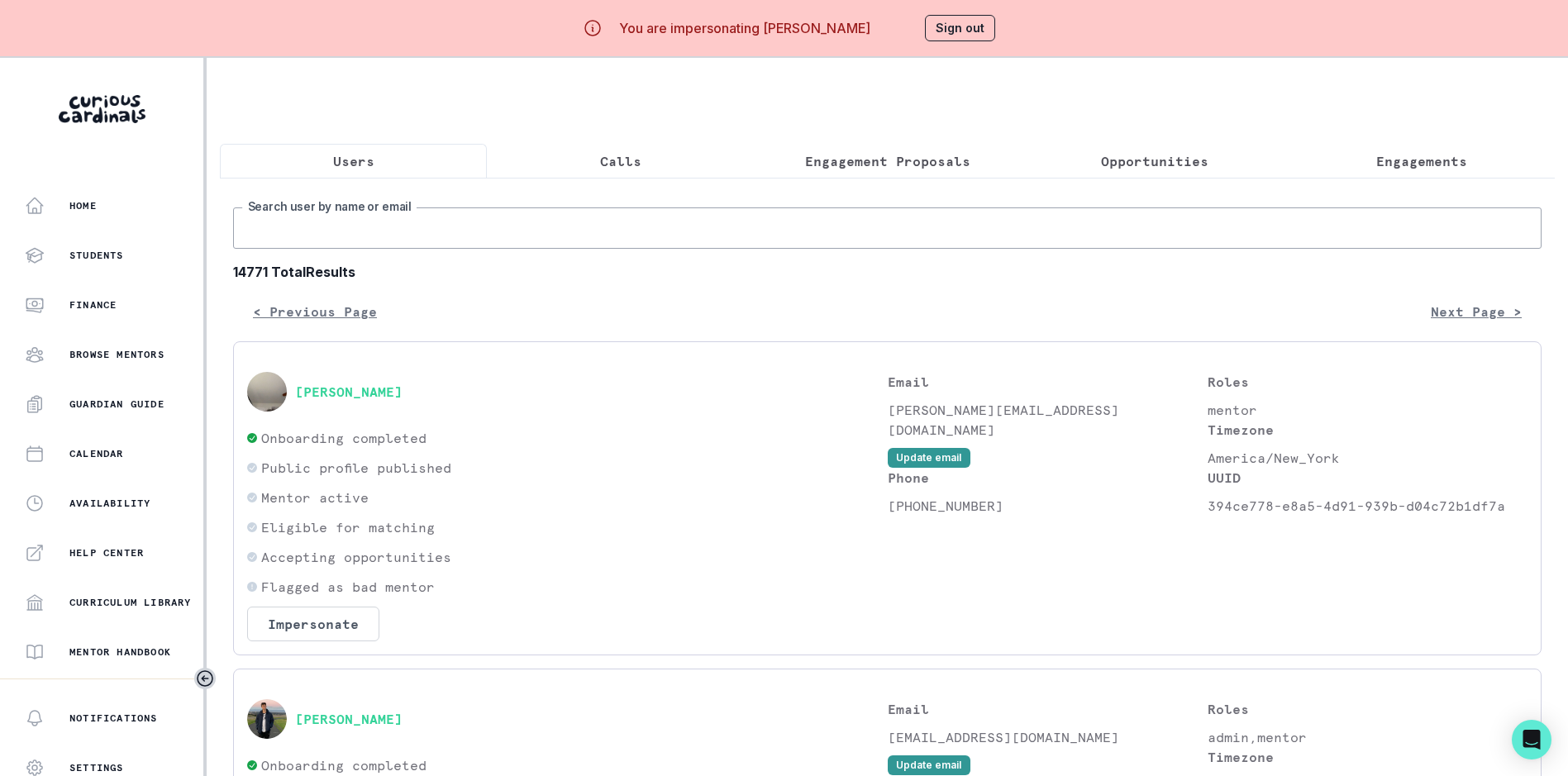
click at [381, 225] on input "Search user by name or email" at bounding box center [887, 228] width 1308 height 41
paste input "[PERSON_NAME]"
type input "[PERSON_NAME]"
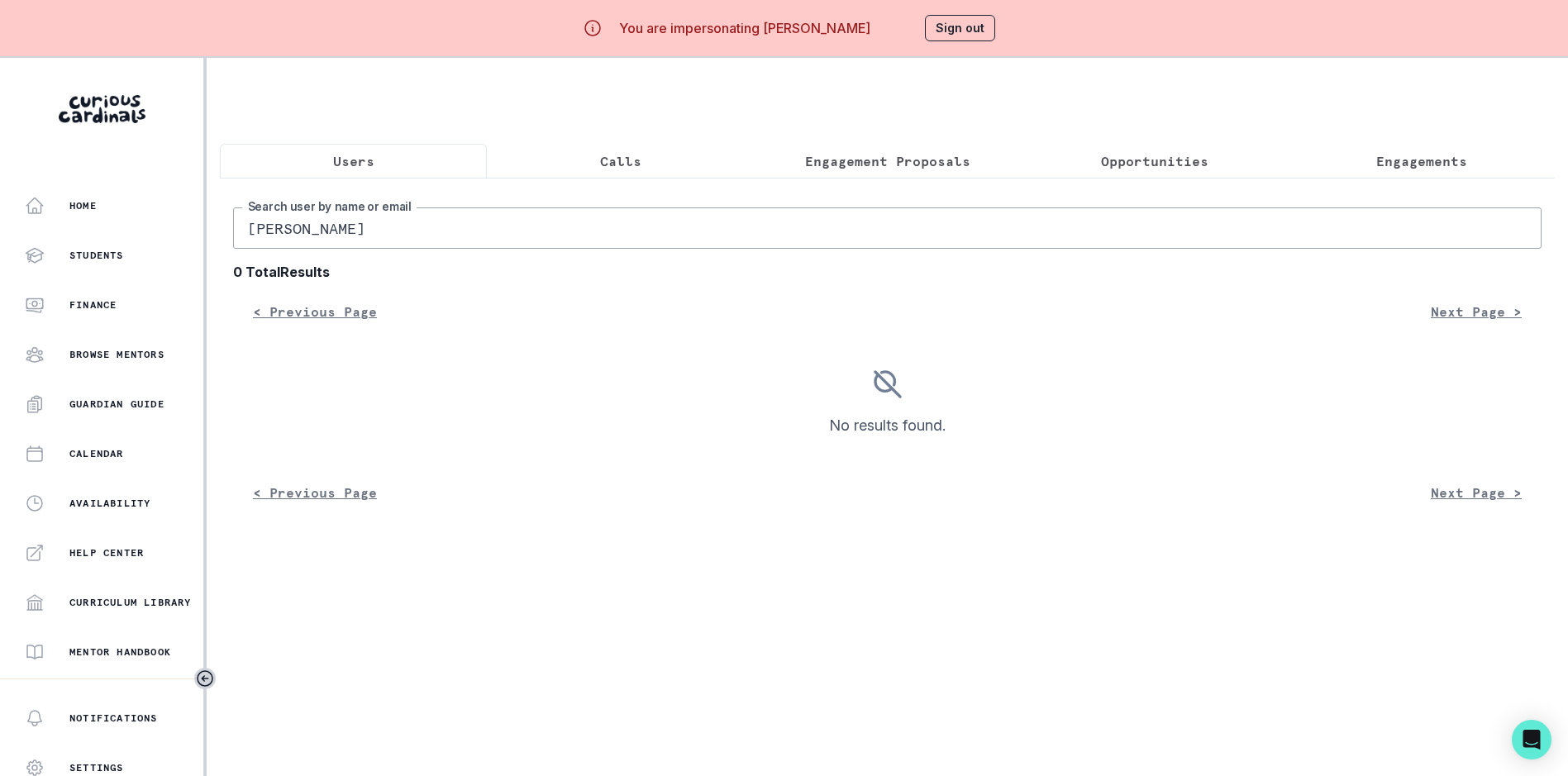
click at [374, 241] on input "[PERSON_NAME]" at bounding box center [887, 228] width 1308 height 41
click at [249, 243] on input "[PERSON_NAME]" at bounding box center [887, 228] width 1308 height 41
drag, startPoint x: 249, startPoint y: 243, endPoint x: 373, endPoint y: 240, distance: 124.0
click at [373, 240] on input "[PERSON_NAME]" at bounding box center [887, 228] width 1308 height 41
drag, startPoint x: 1409, startPoint y: 173, endPoint x: 1155, endPoint y: 153, distance: 254.8
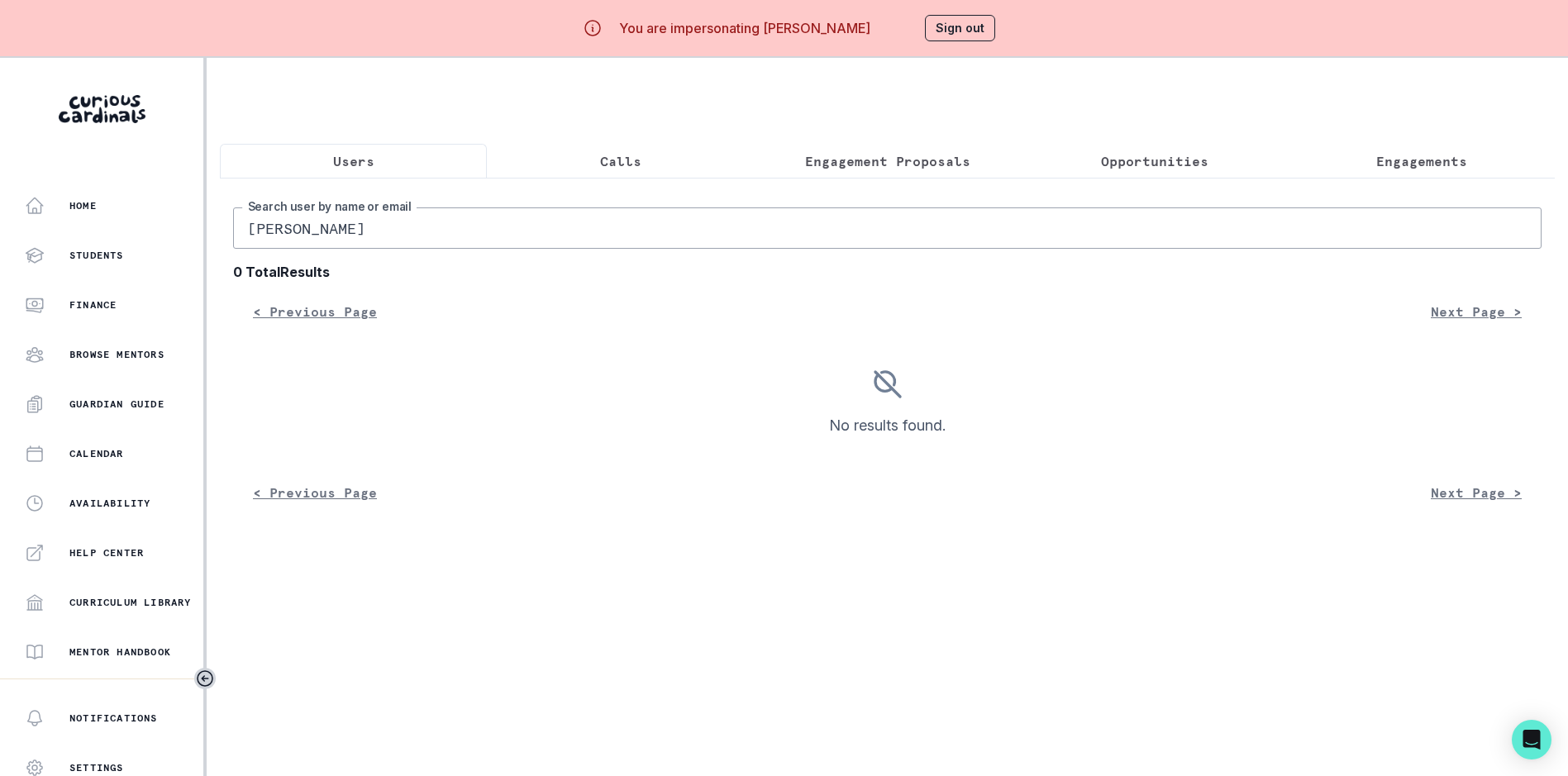
click at [1408, 175] on button "Engagements" at bounding box center [1421, 161] width 267 height 35
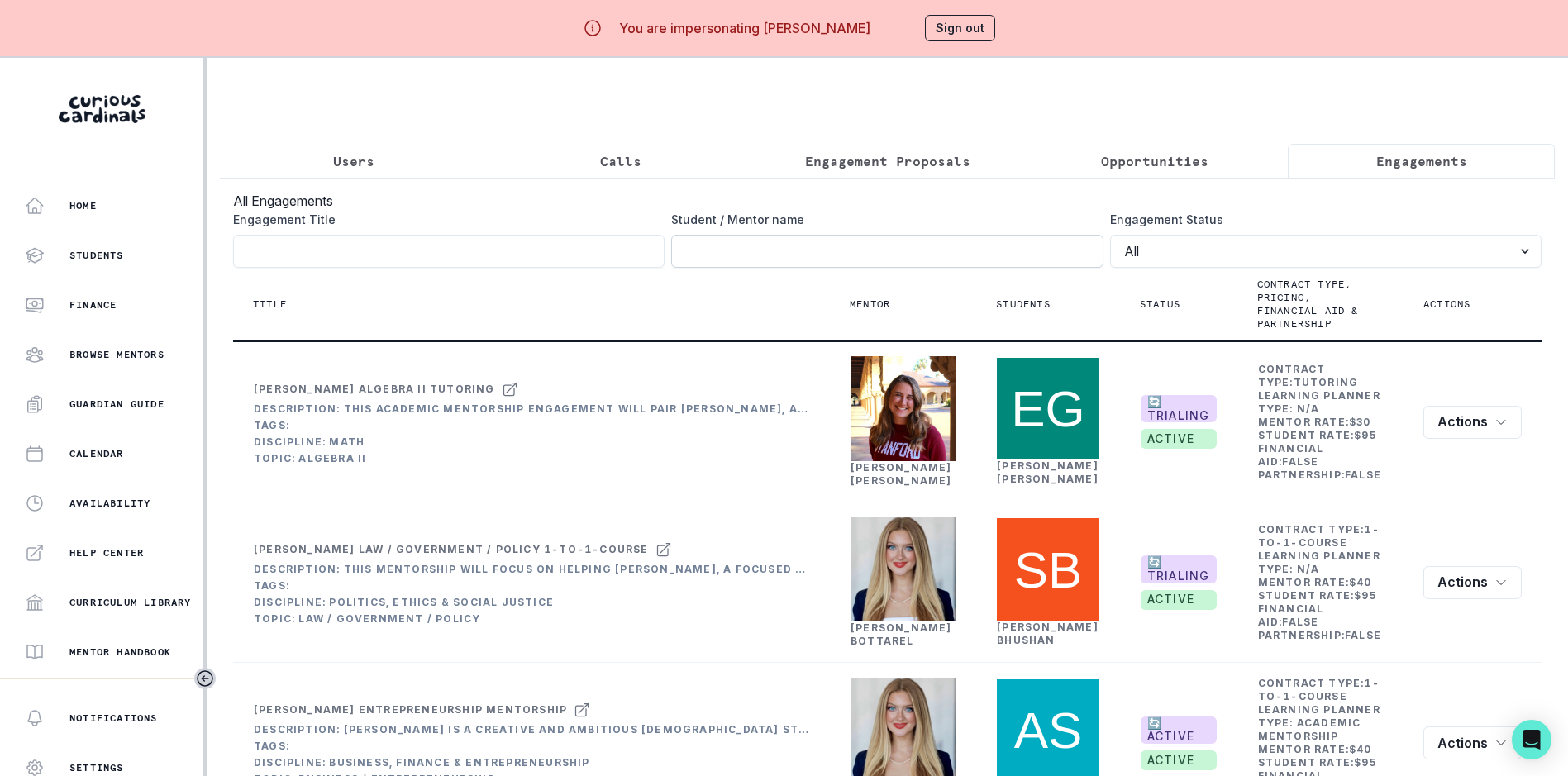
click at [838, 256] on input "Engagement Title" at bounding box center [887, 251] width 432 height 33
paste input "[PERSON_NAME]"
type input "[PERSON_NAME]"
click button "submit" at bounding box center [0, 0] width 0 height 0
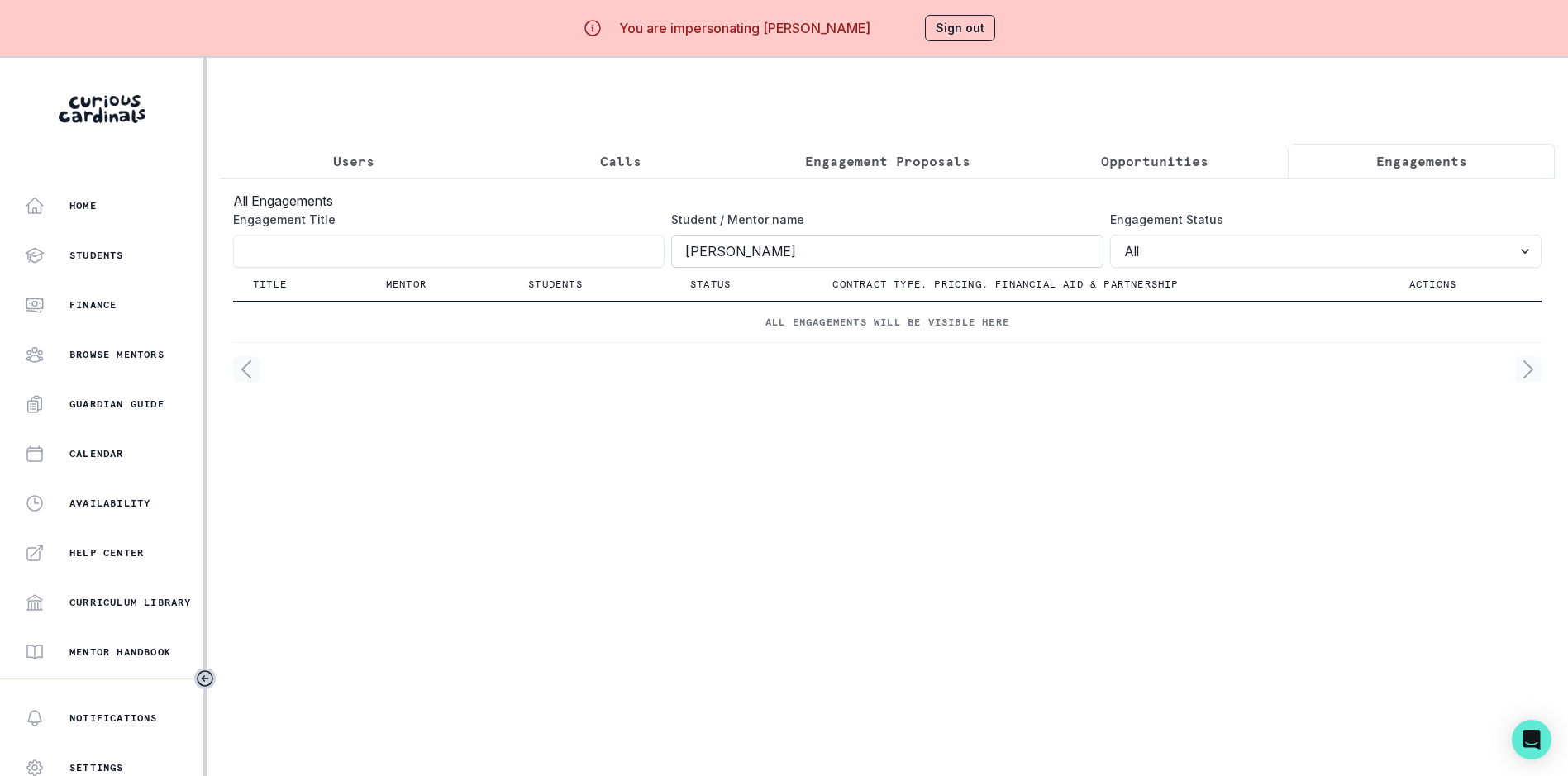
click at [690, 266] on input "[PERSON_NAME]" at bounding box center [887, 251] width 432 height 33
click button "submit" at bounding box center [0, 0] width 0 height 0
click at [349, 165] on p "Users" at bounding box center [353, 161] width 41 height 20
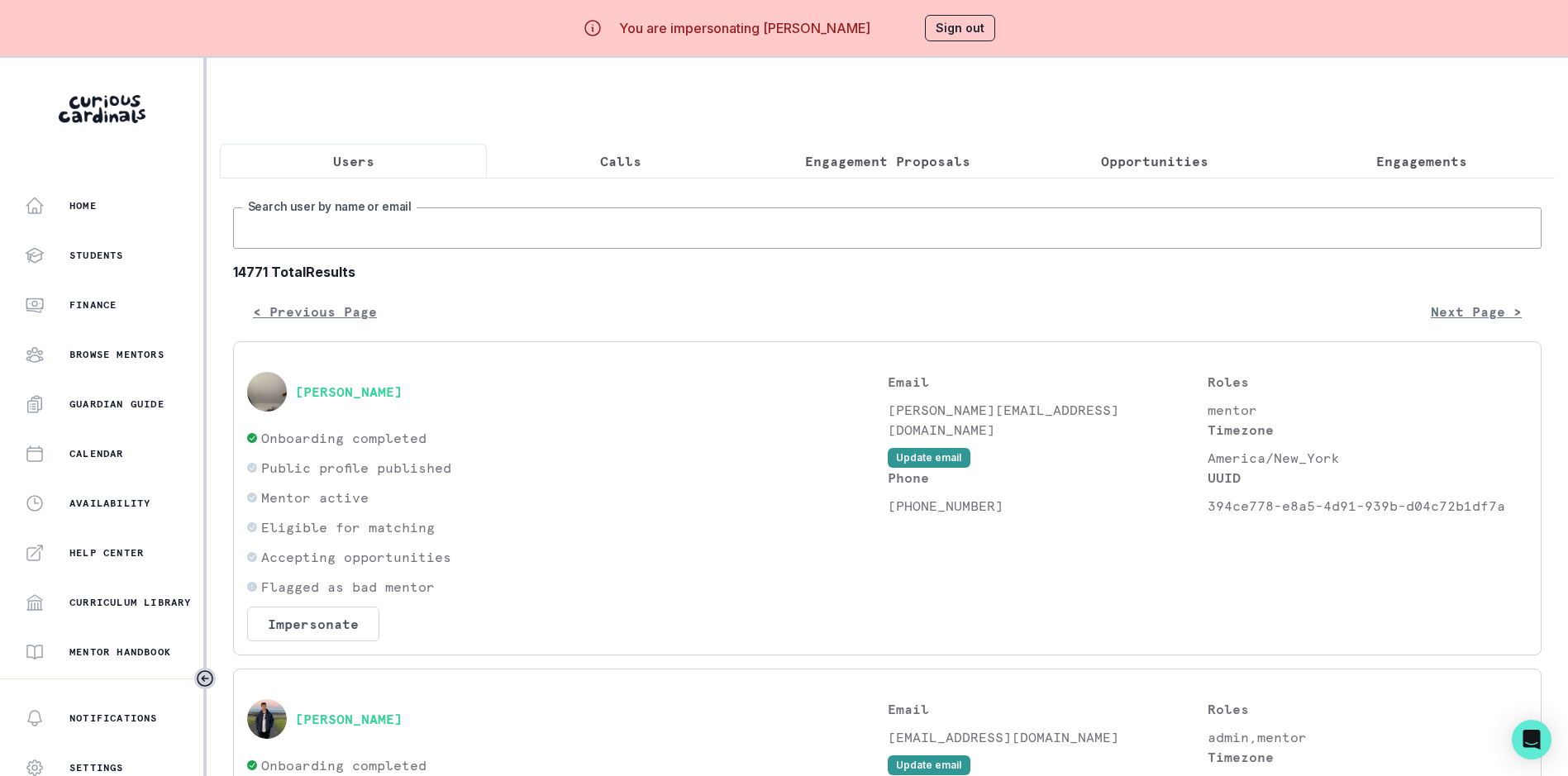
click at [362, 248] on input "Search user by name or email" at bounding box center [887, 228] width 1308 height 41
type input "Talia"
click at [315, 239] on input "Talia" at bounding box center [887, 228] width 1308 height 41
click at [314, 239] on input "Talia" at bounding box center [887, 228] width 1308 height 41
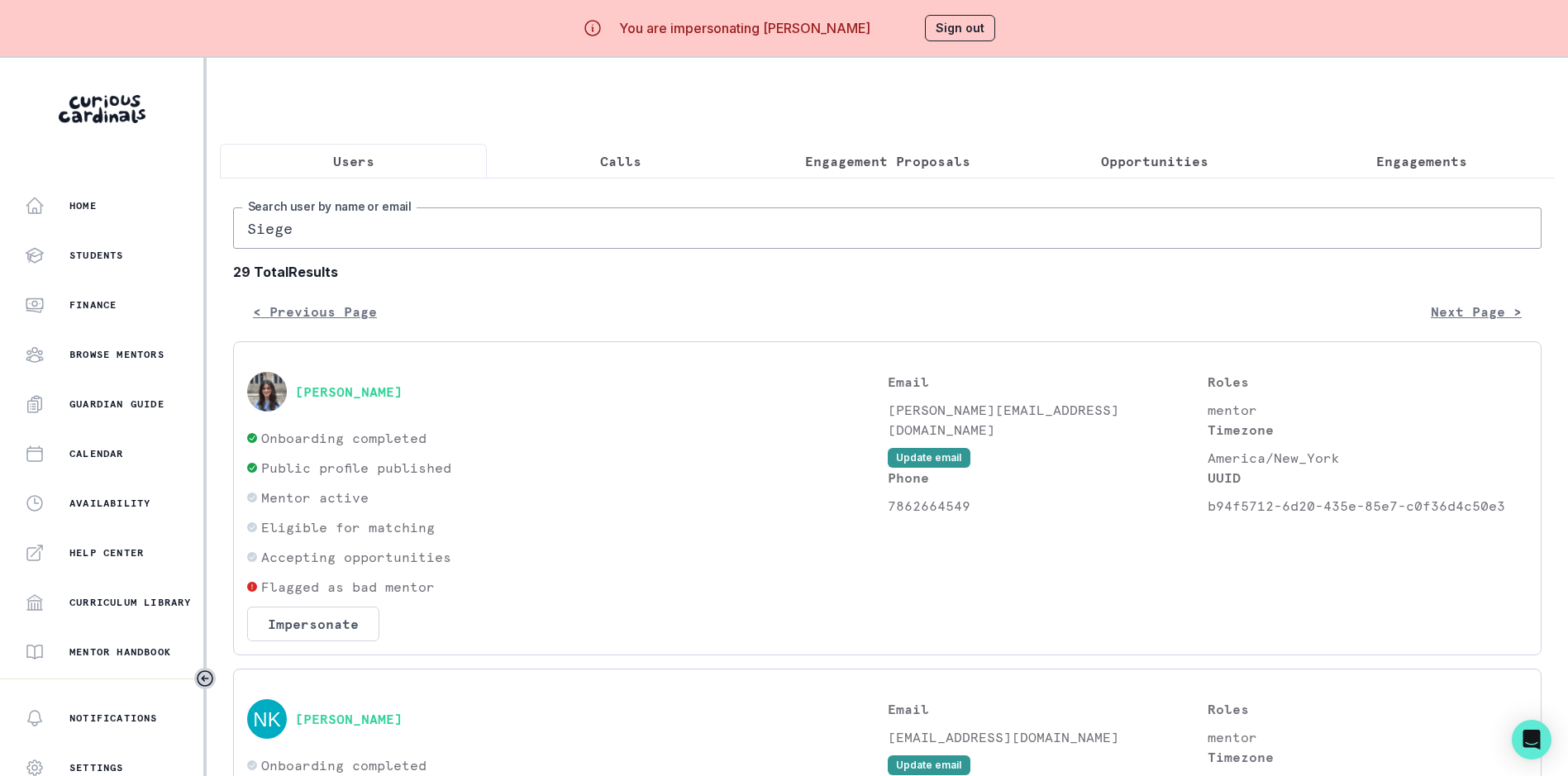
type input "[PERSON_NAME]"
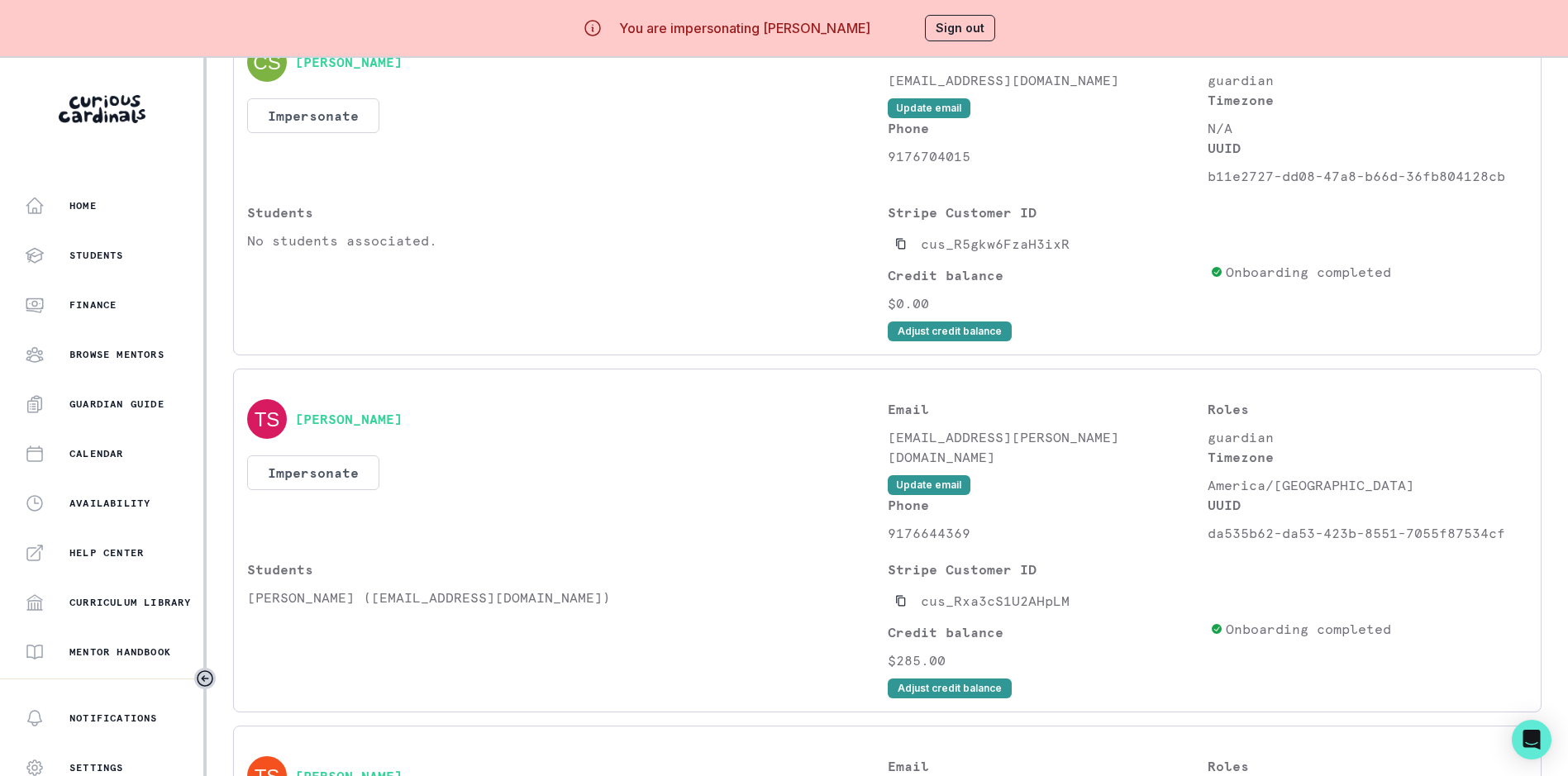
scroll to position [2315, 0]
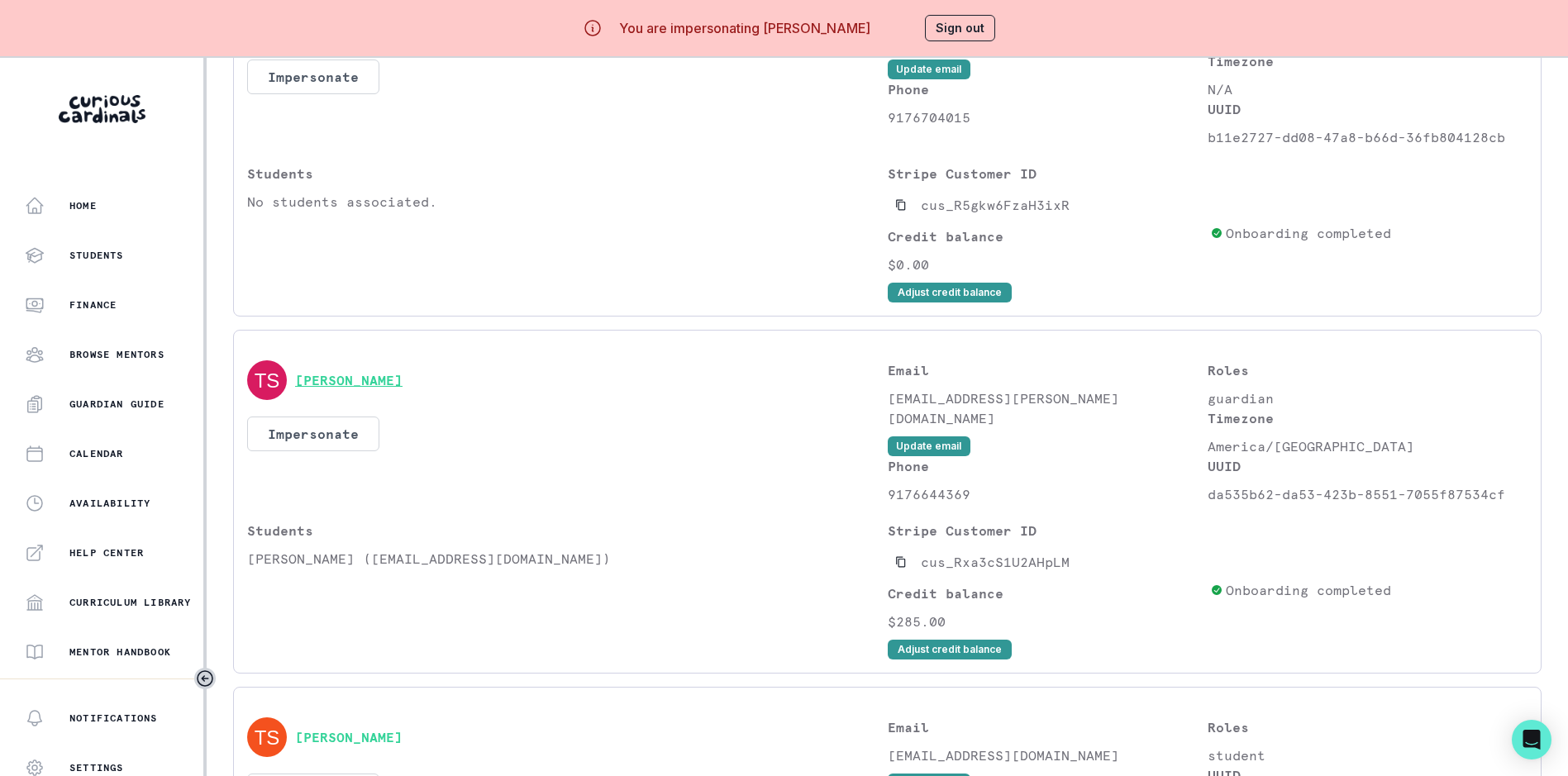
click at [355, 389] on button "[PERSON_NAME]" at bounding box center [349, 381] width 107 height 17
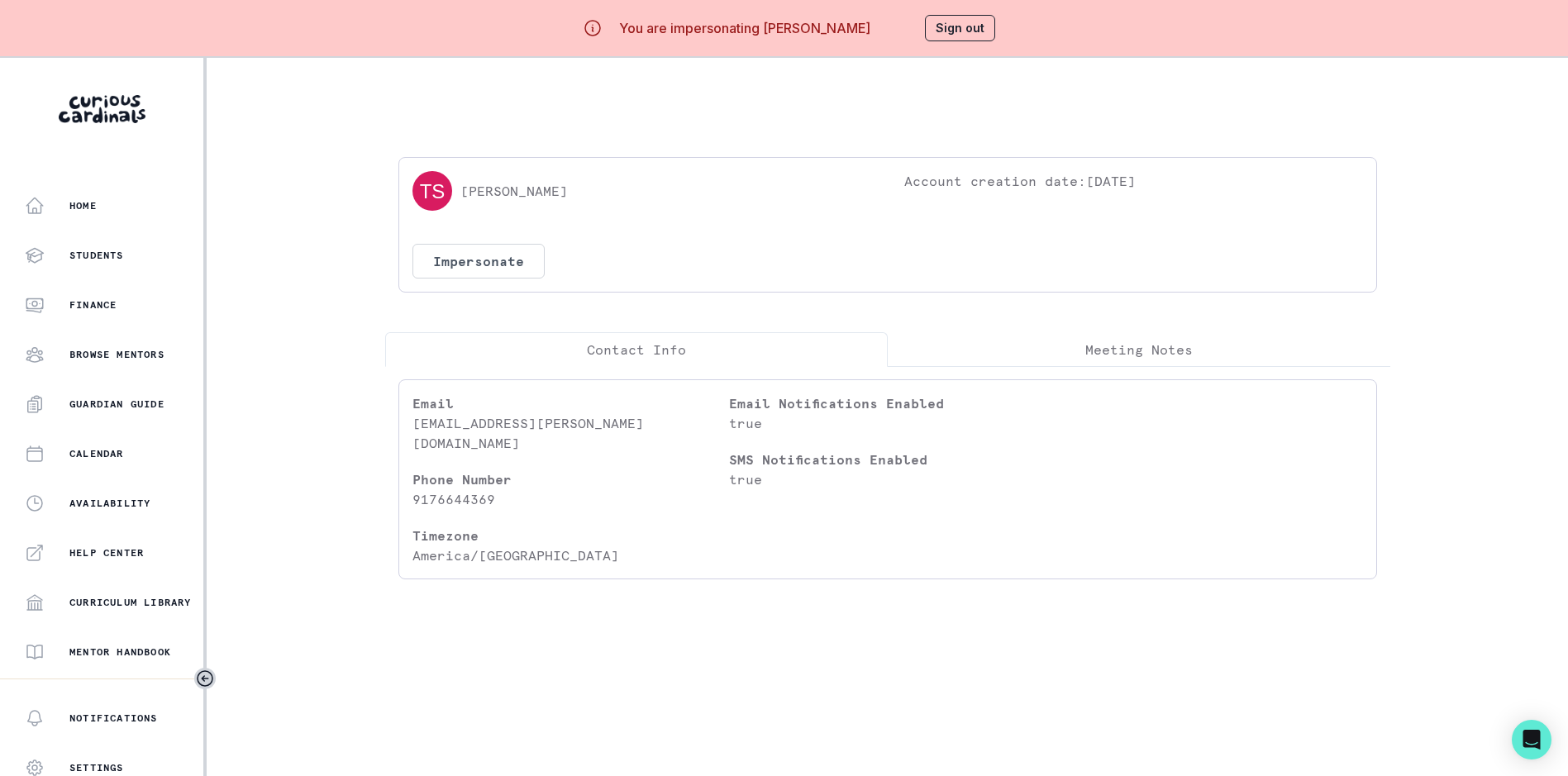
click at [528, 191] on p "[PERSON_NAME]" at bounding box center [514, 191] width 107 height 20
drag, startPoint x: 608, startPoint y: 430, endPoint x: 420, endPoint y: 427, distance: 188.0
click at [420, 427] on p "[EMAIL_ADDRESS][PERSON_NAME][DOMAIN_NAME]" at bounding box center [570, 433] width 317 height 39
copy p "[EMAIL_ADDRESS][PERSON_NAME][DOMAIN_NAME]"
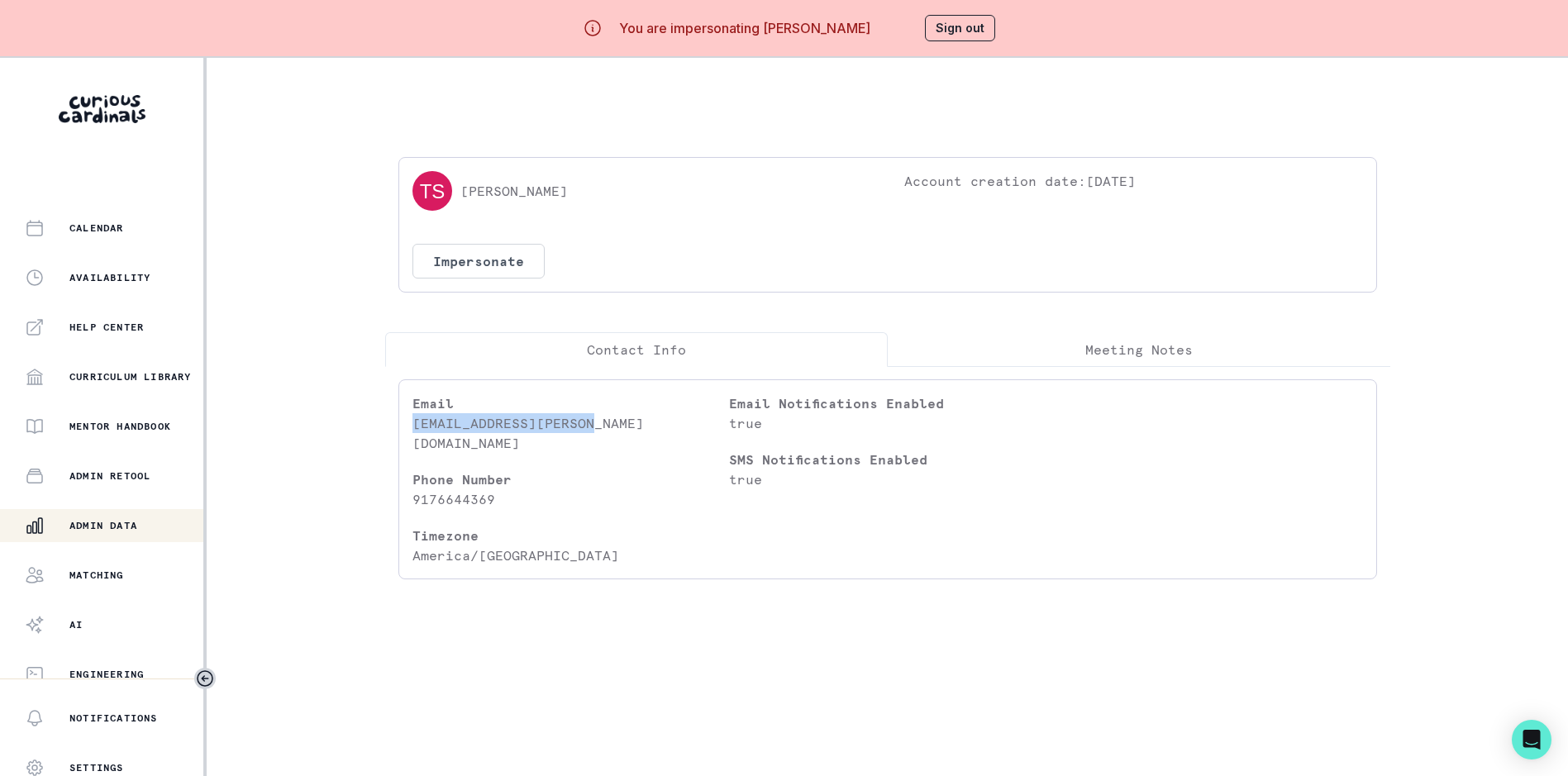
click at [132, 526] on p "Admin Data" at bounding box center [103, 525] width 68 height 13
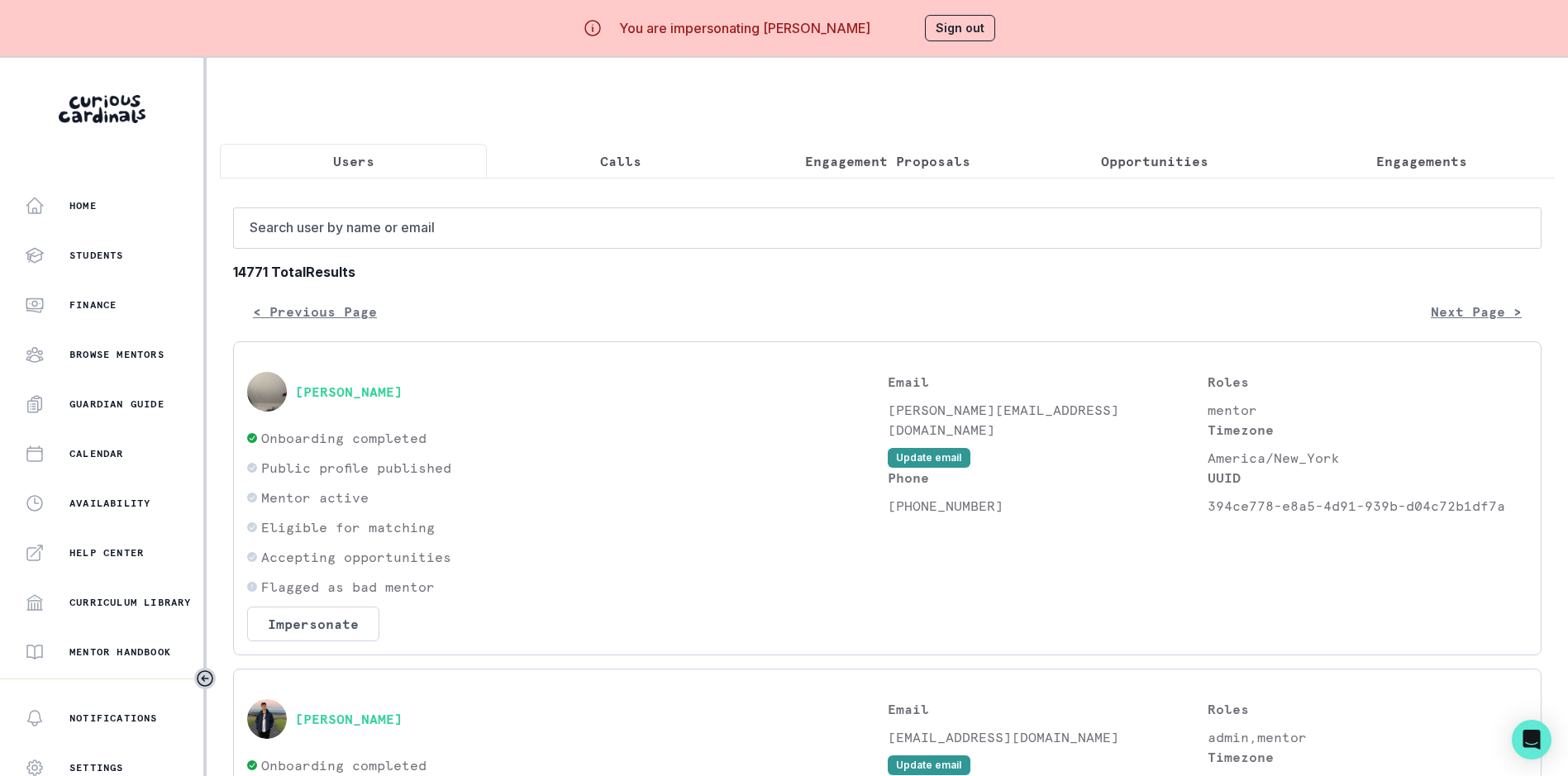
click at [347, 237] on input "Search user by name or email" at bounding box center [887, 228] width 1308 height 41
paste input "[EMAIL_ADDRESS][PERSON_NAME][DOMAIN_NAME]"
type input "[EMAIL_ADDRESS][PERSON_NAME][DOMAIN_NAME]"
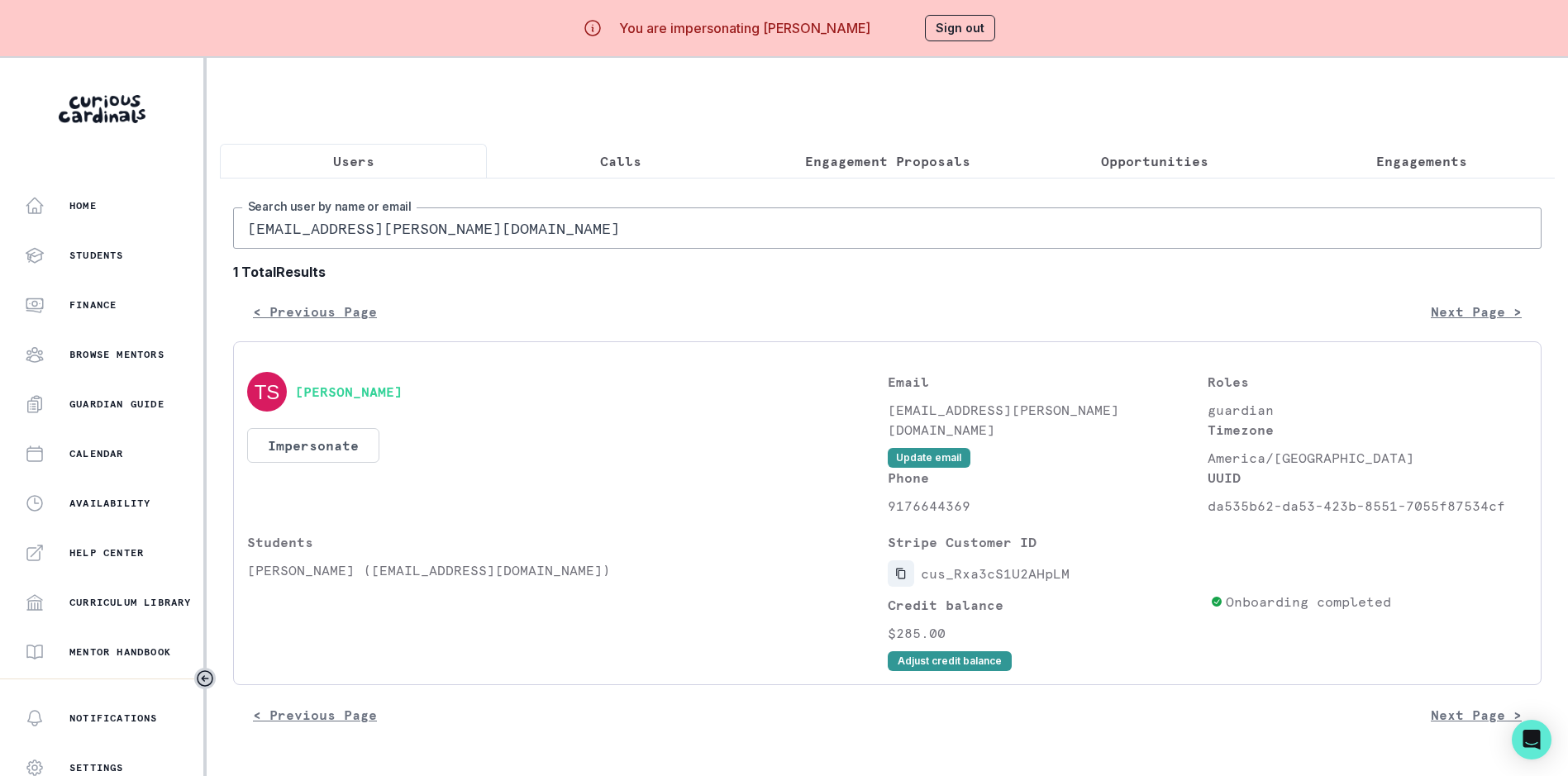
click at [904, 580] on icon "Copied to clipboard" at bounding box center [901, 574] width 11 height 11
drag, startPoint x: 343, startPoint y: 580, endPoint x: 249, endPoint y: 584, distance: 94.1
click at [249, 581] on p "[PERSON_NAME] ([EMAIL_ADDRESS][DOMAIN_NAME])" at bounding box center [566, 570] width 640 height 20
copy p "[PERSON_NAME]"
click at [1429, 176] on button "Engagements" at bounding box center [1421, 161] width 267 height 35
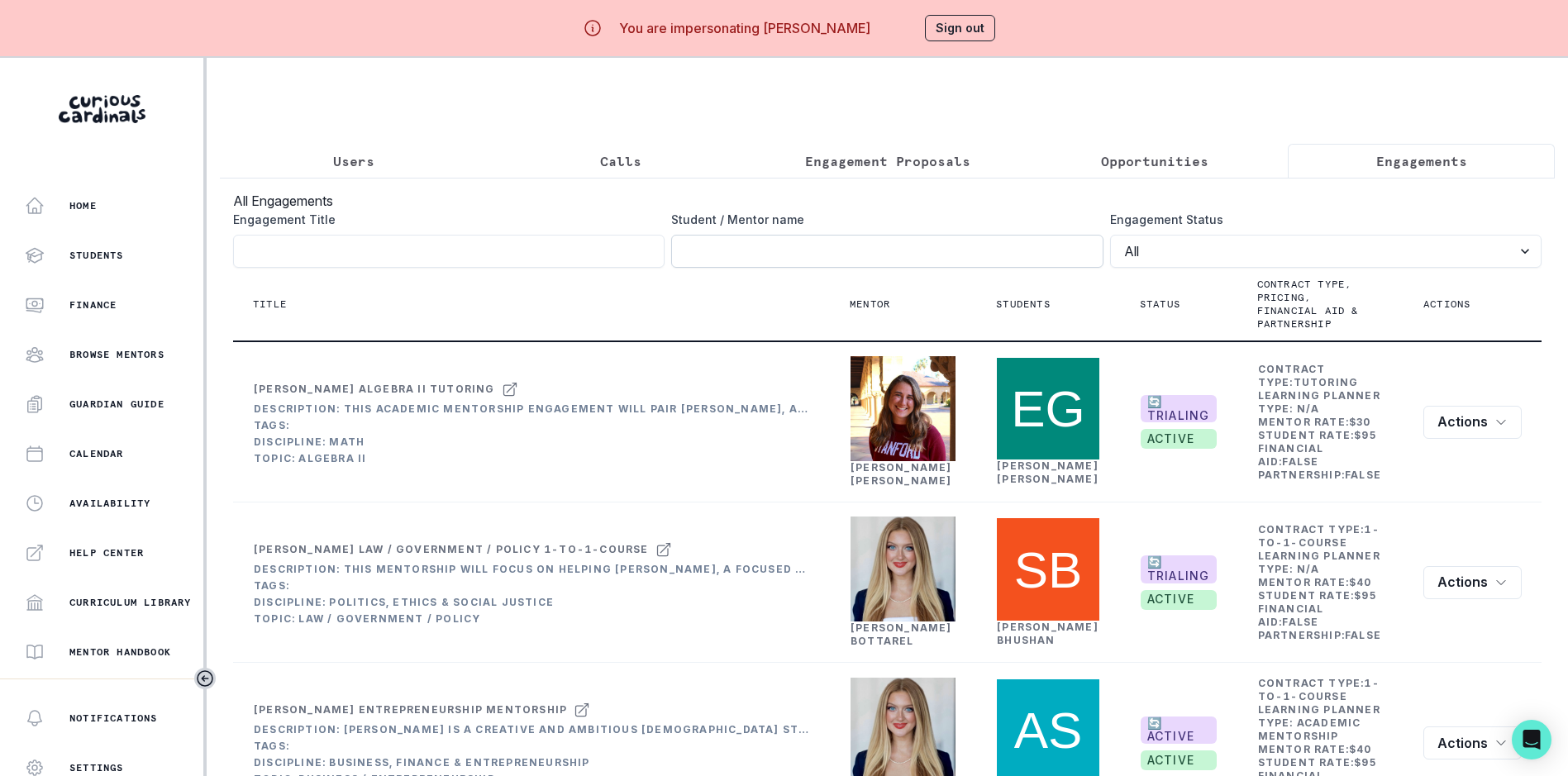
click at [847, 266] on input "Engagement Title" at bounding box center [887, 251] width 432 height 33
paste input "[PERSON_NAME]"
type input "[PERSON_NAME]"
click button "submit" at bounding box center [0, 0] width 0 height 0
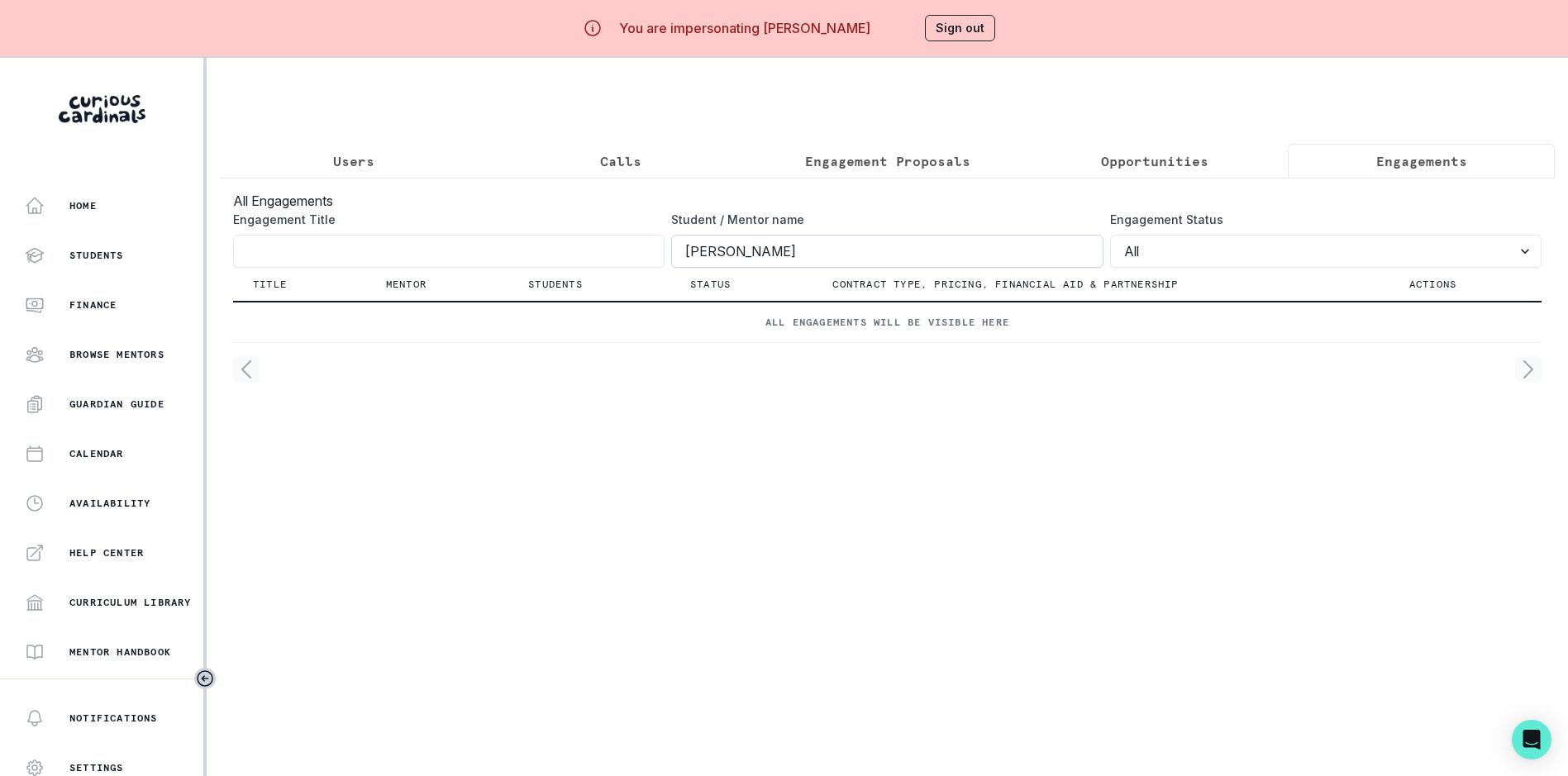
click at [694, 262] on input "[PERSON_NAME]" at bounding box center [887, 251] width 432 height 33
click button "submit" at bounding box center [0, 0] width 0 height 0
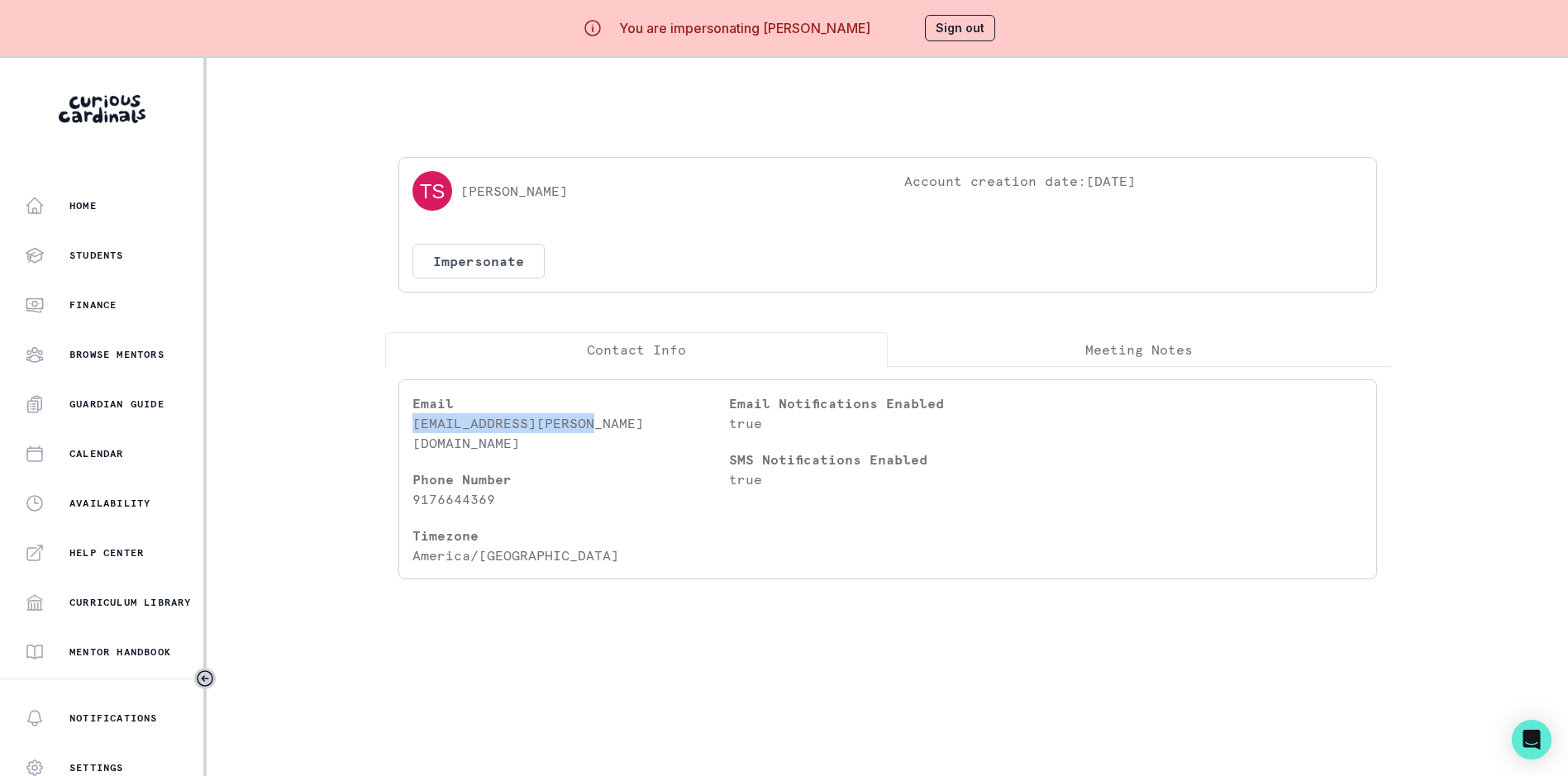
drag, startPoint x: 601, startPoint y: 426, endPoint x: 419, endPoint y: 425, distance: 182.0
click at [419, 425] on p "[EMAIL_ADDRESS][PERSON_NAME][DOMAIN_NAME]" at bounding box center [570, 433] width 317 height 39
copy p "[EMAIL_ADDRESS][PERSON_NAME][DOMAIN_NAME]"
click at [516, 194] on p "[PERSON_NAME]" at bounding box center [514, 191] width 107 height 20
click at [444, 194] on img at bounding box center [432, 191] width 39 height 39
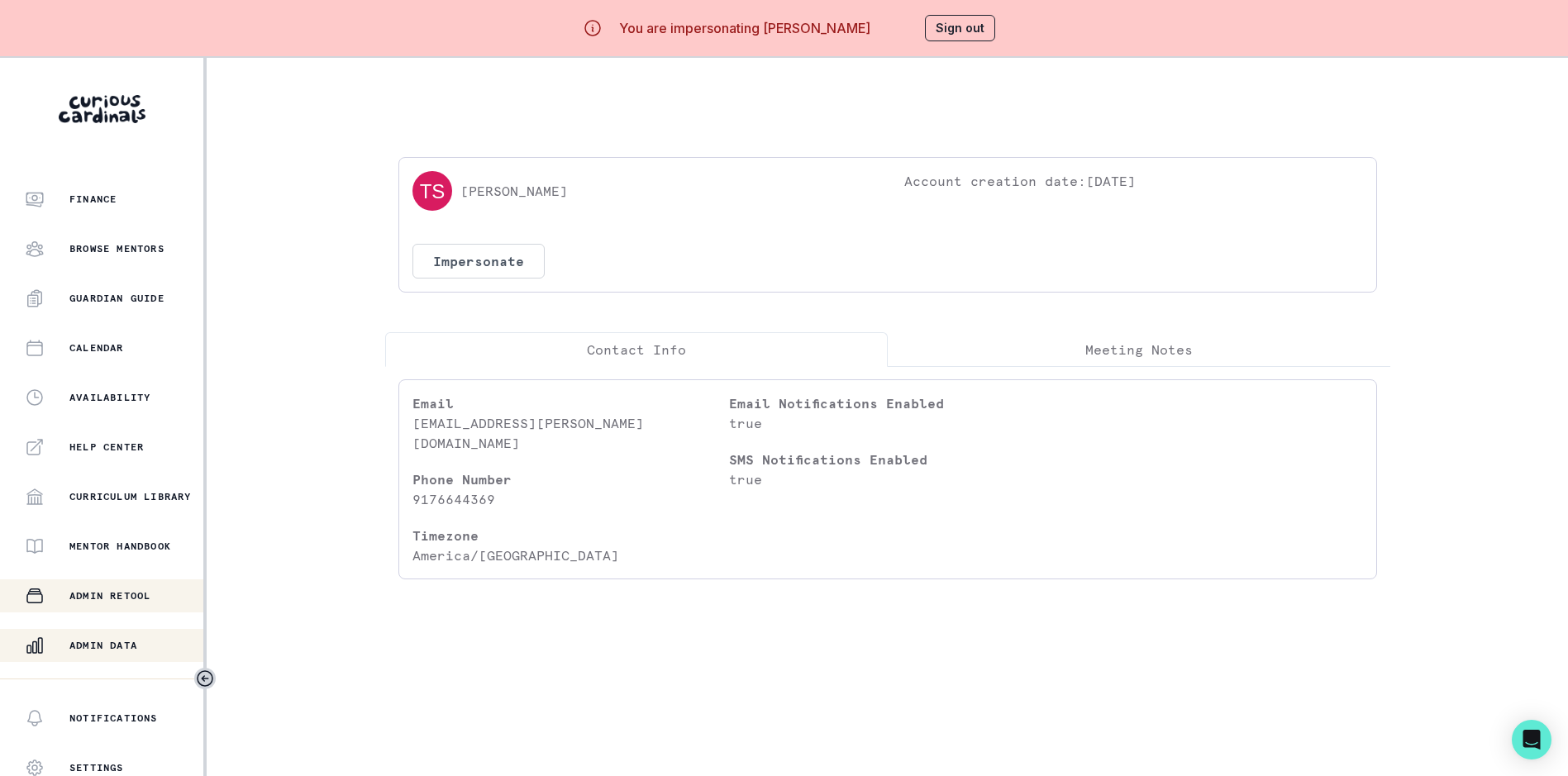
scroll to position [225, 0]
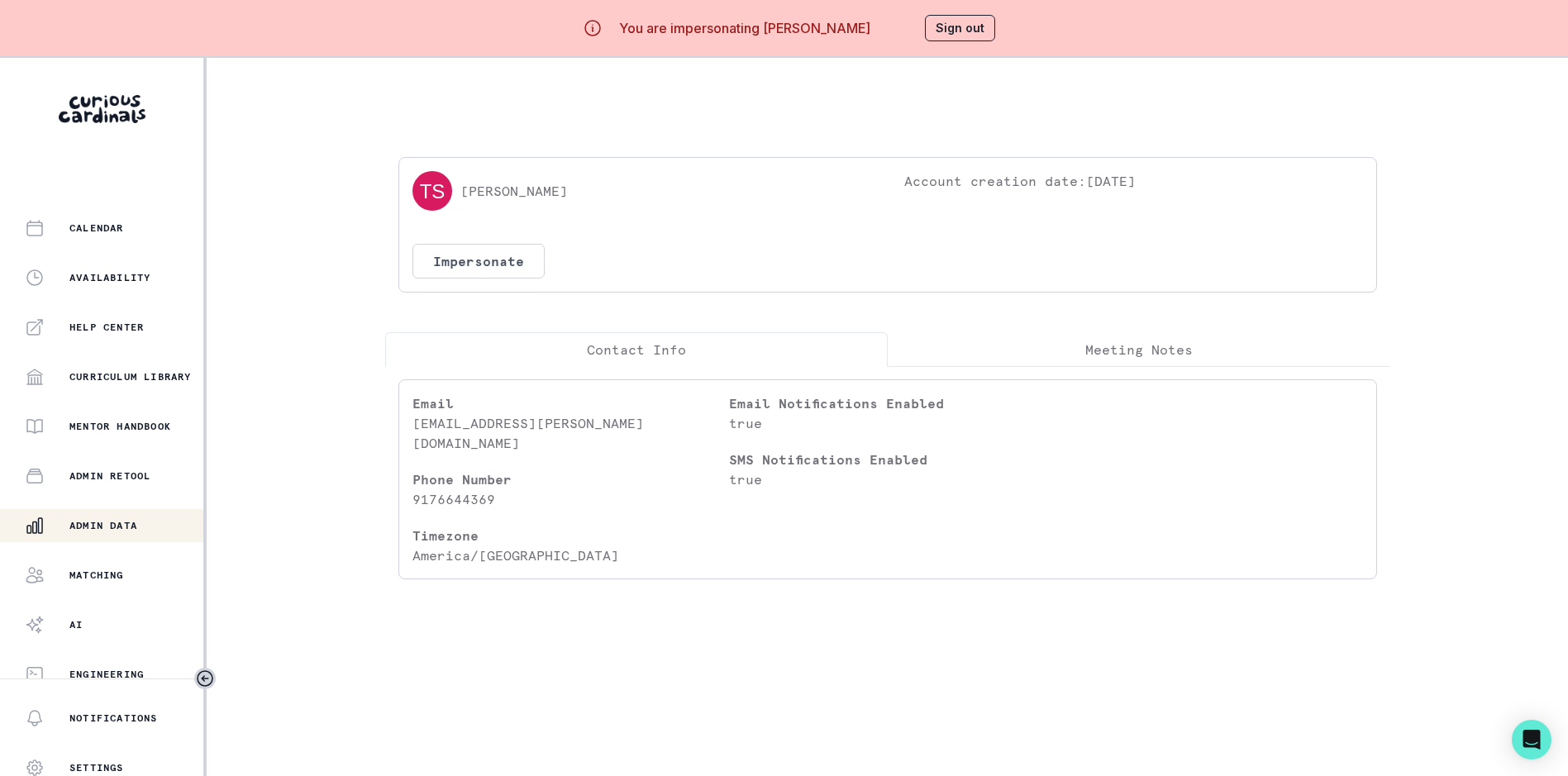
click at [125, 534] on div "Admin Data" at bounding box center [114, 525] width 178 height 20
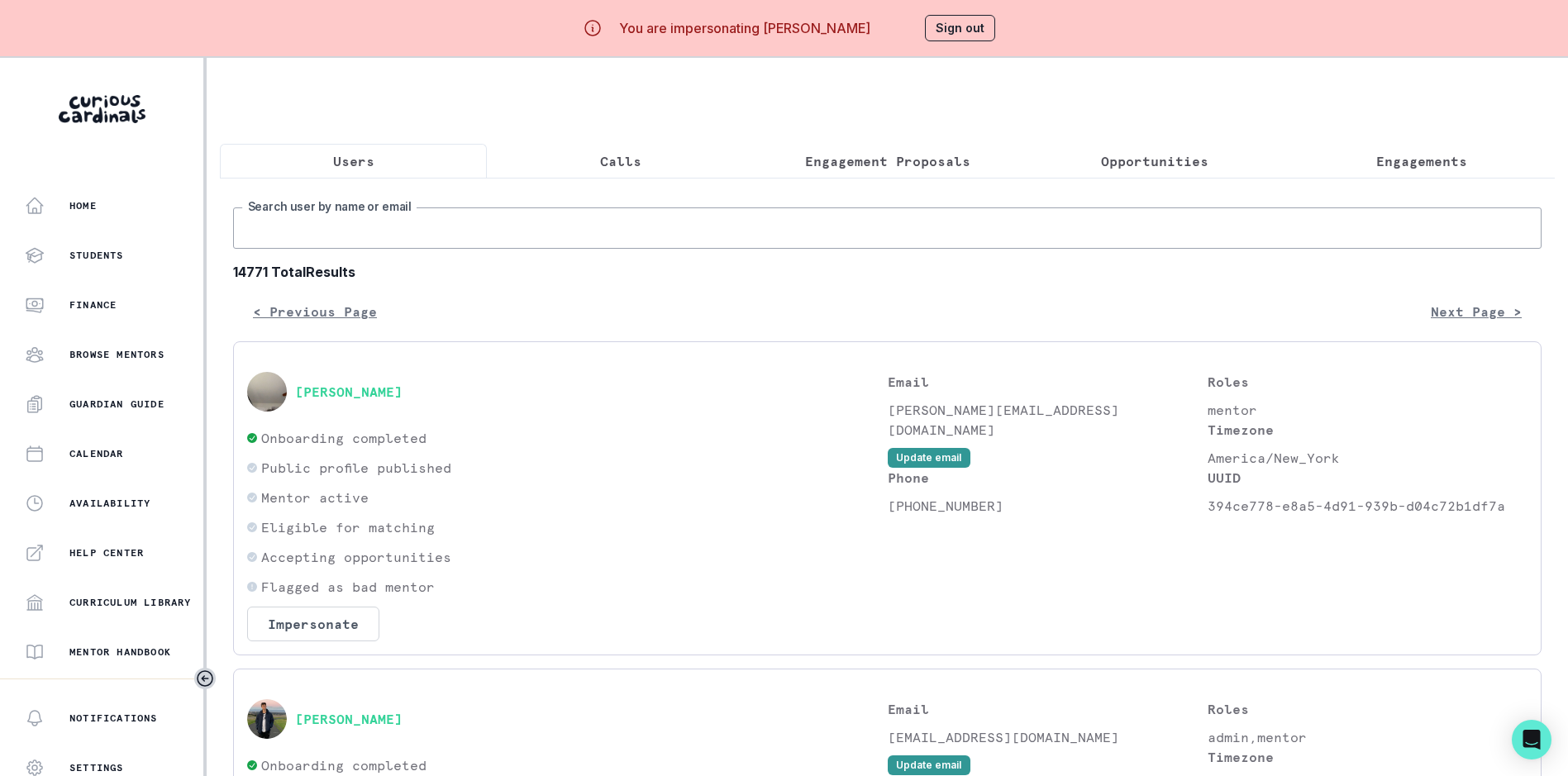
click at [307, 233] on input "Search user by name or email" at bounding box center [887, 228] width 1308 height 41
paste input "[EMAIL_ADDRESS][PERSON_NAME][DOMAIN_NAME]"
type input "[EMAIL_ADDRESS][PERSON_NAME][DOMAIN_NAME]"
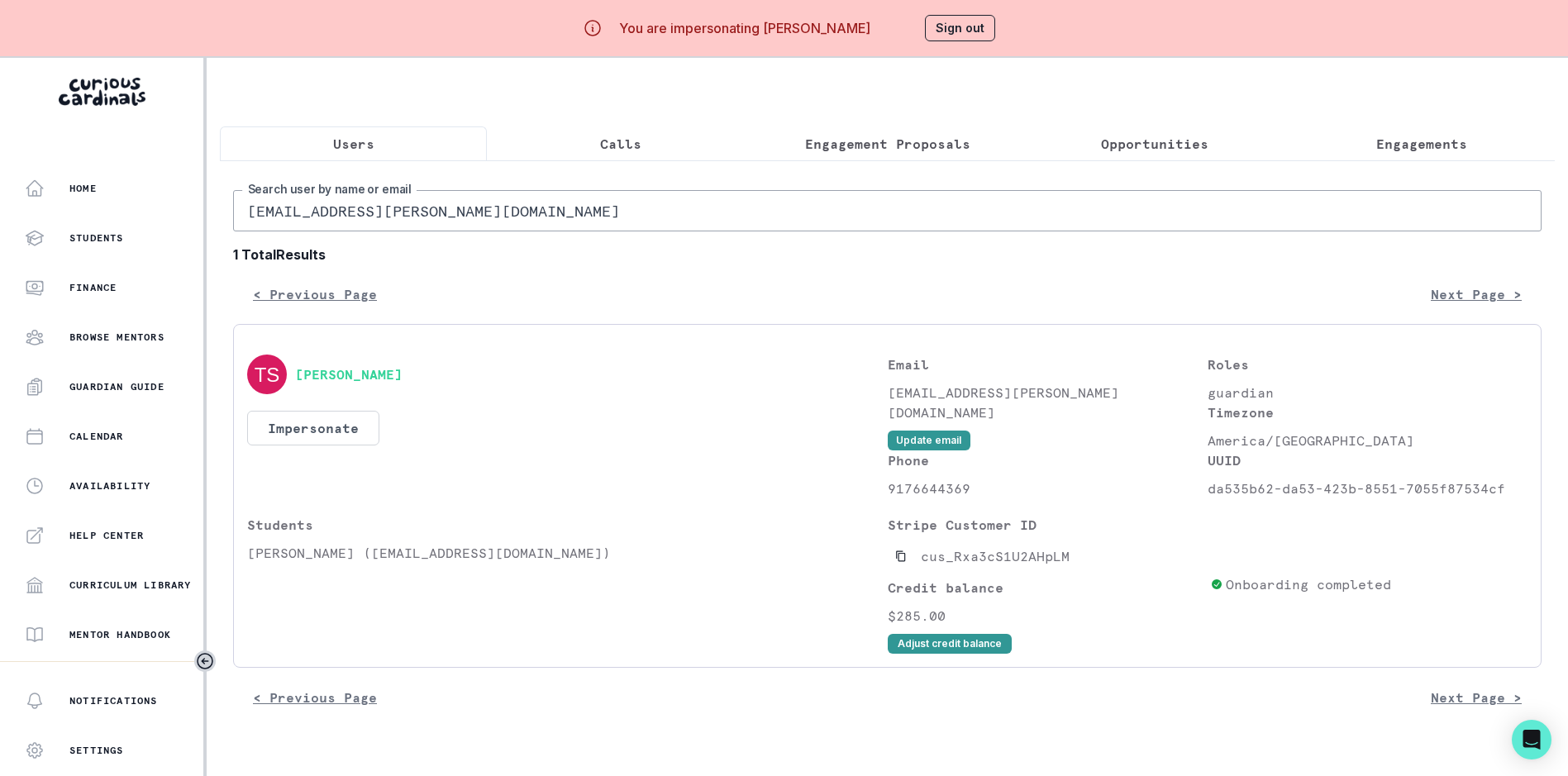
scroll to position [70, 0]
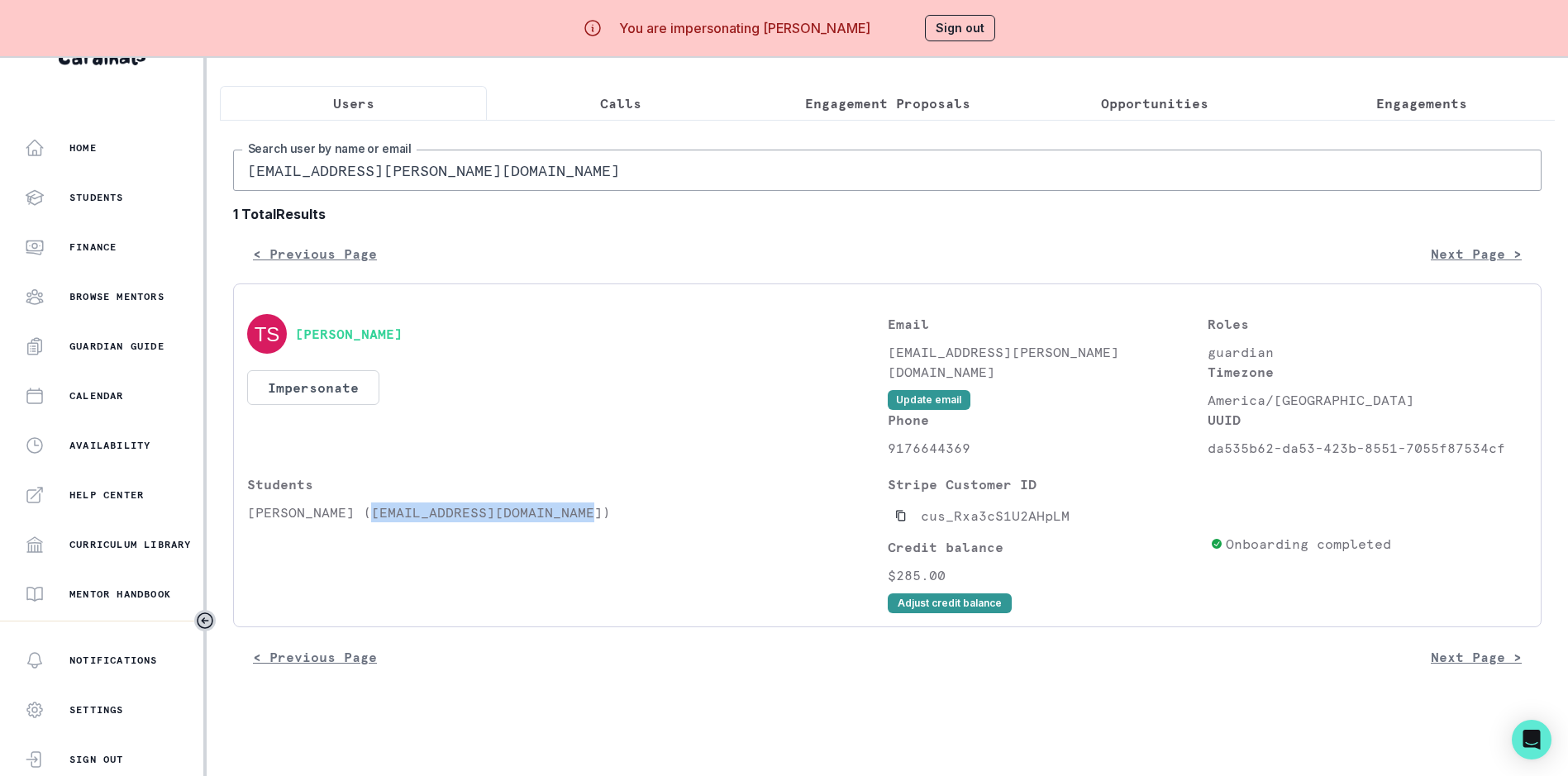
drag, startPoint x: 364, startPoint y: 514, endPoint x: 579, endPoint y: 516, distance: 215.0
click at [579, 516] on p "[PERSON_NAME] ([EMAIL_ADDRESS][DOMAIN_NAME])" at bounding box center [566, 512] width 640 height 20
copy p "[EMAIL_ADDRESS][DOMAIN_NAME]"
drag, startPoint x: 1396, startPoint y: 89, endPoint x: 1182, endPoint y: 94, distance: 214.1
click at [1397, 93] on p "Engagements" at bounding box center [1420, 103] width 91 height 20
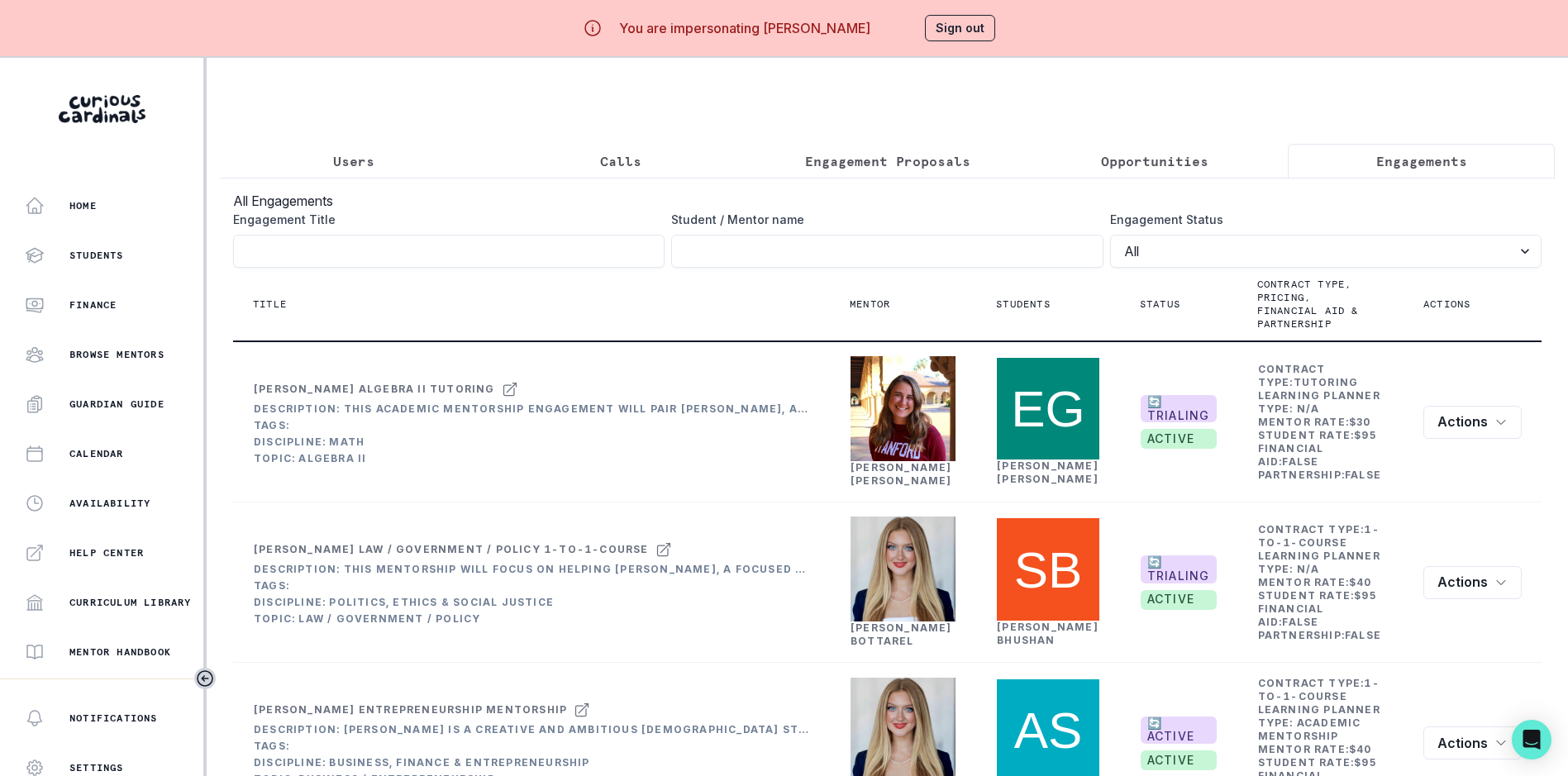
click at [986, 241] on div "Student / Mentor name" at bounding box center [887, 238] width 432 height 57
click at [976, 261] on input "Engagement Title" at bounding box center [887, 251] width 432 height 33
paste input "[EMAIL_ADDRESS][DOMAIN_NAME]"
type input "[EMAIL_ADDRESS][DOMAIN_NAME]"
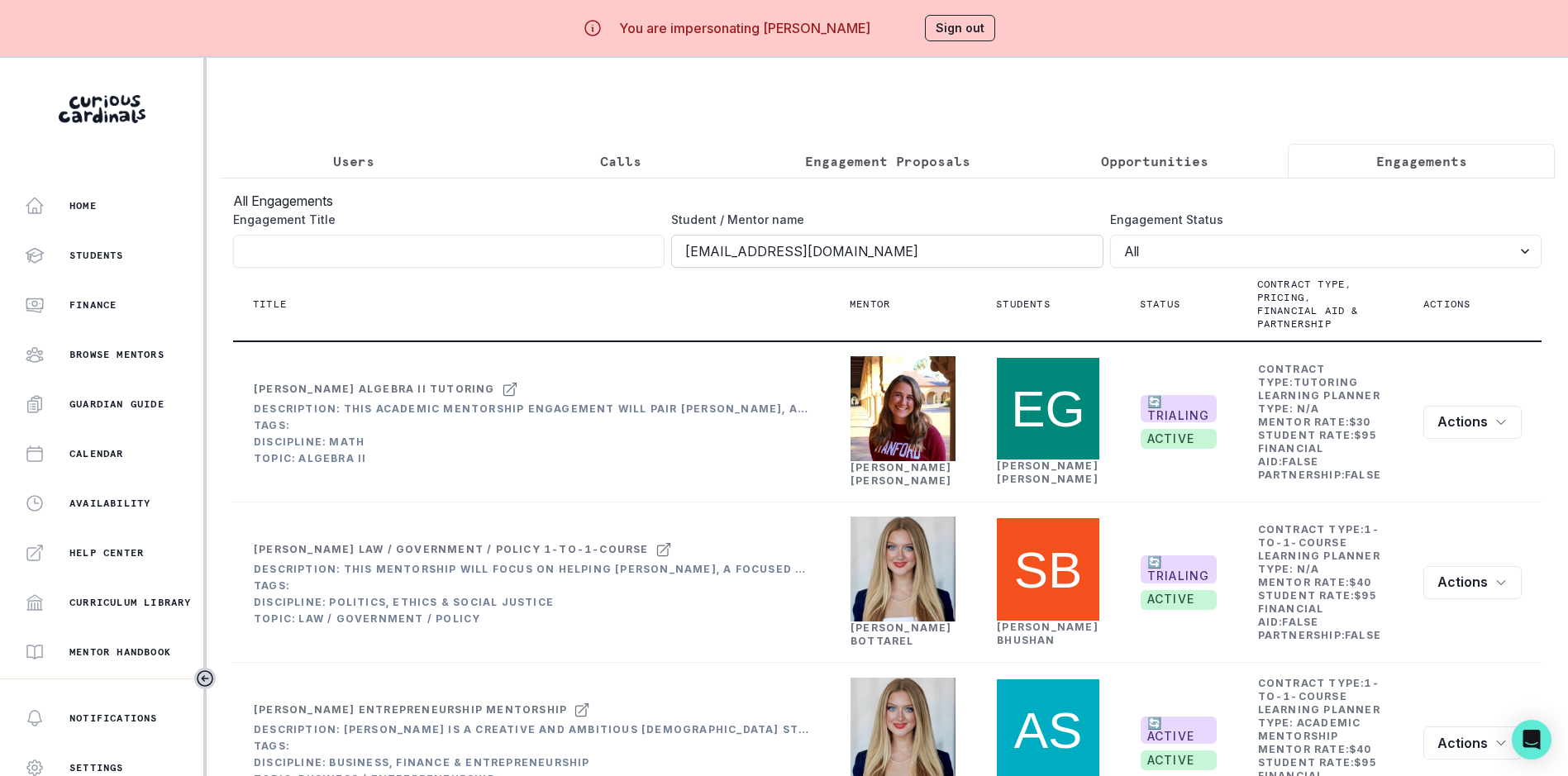
click button "submit" at bounding box center [0, 0] width 0 height 0
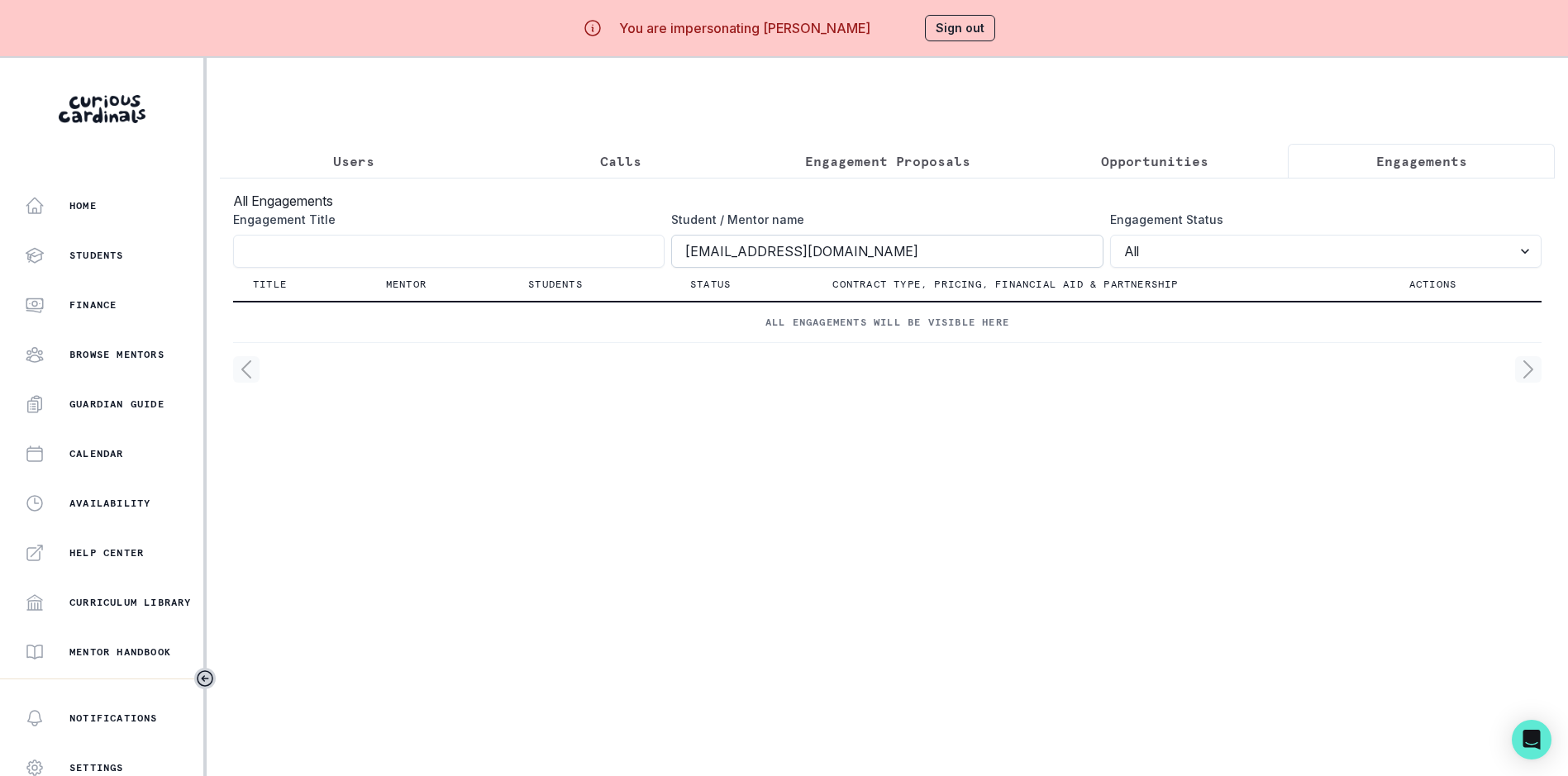
click at [691, 268] on input "[EMAIL_ADDRESS][DOMAIN_NAME]" at bounding box center [887, 251] width 432 height 33
click at [689, 267] on input "[EMAIL_ADDRESS][DOMAIN_NAME]" at bounding box center [887, 251] width 432 height 33
click at [345, 164] on p "Users" at bounding box center [353, 161] width 41 height 20
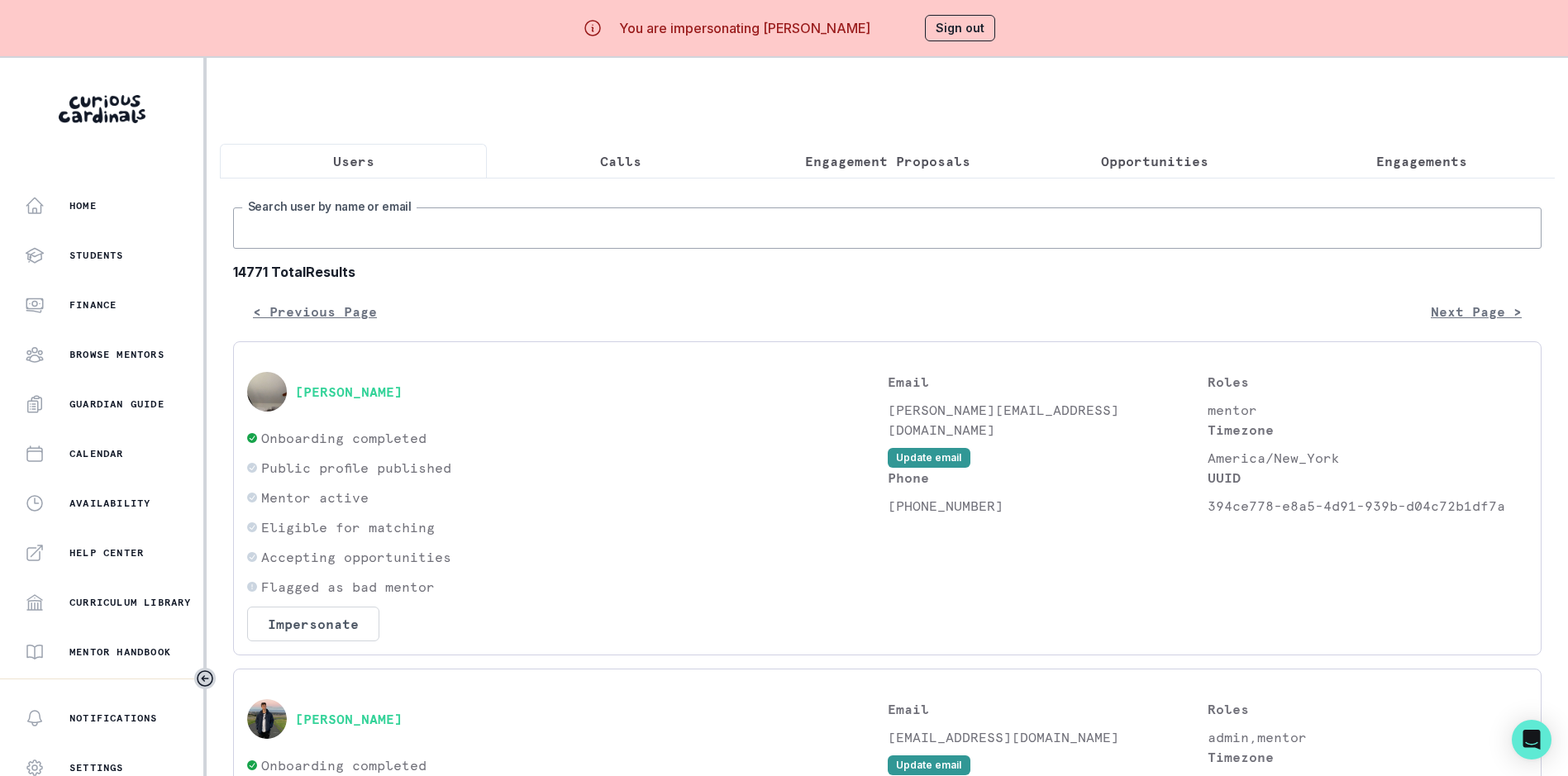
click at [365, 223] on input "Search user by name or email" at bounding box center [887, 228] width 1308 height 41
paste input "[EMAIL_ADDRESS][DOMAIN_NAME]"
type input "[EMAIL_ADDRESS][DOMAIN_NAME]"
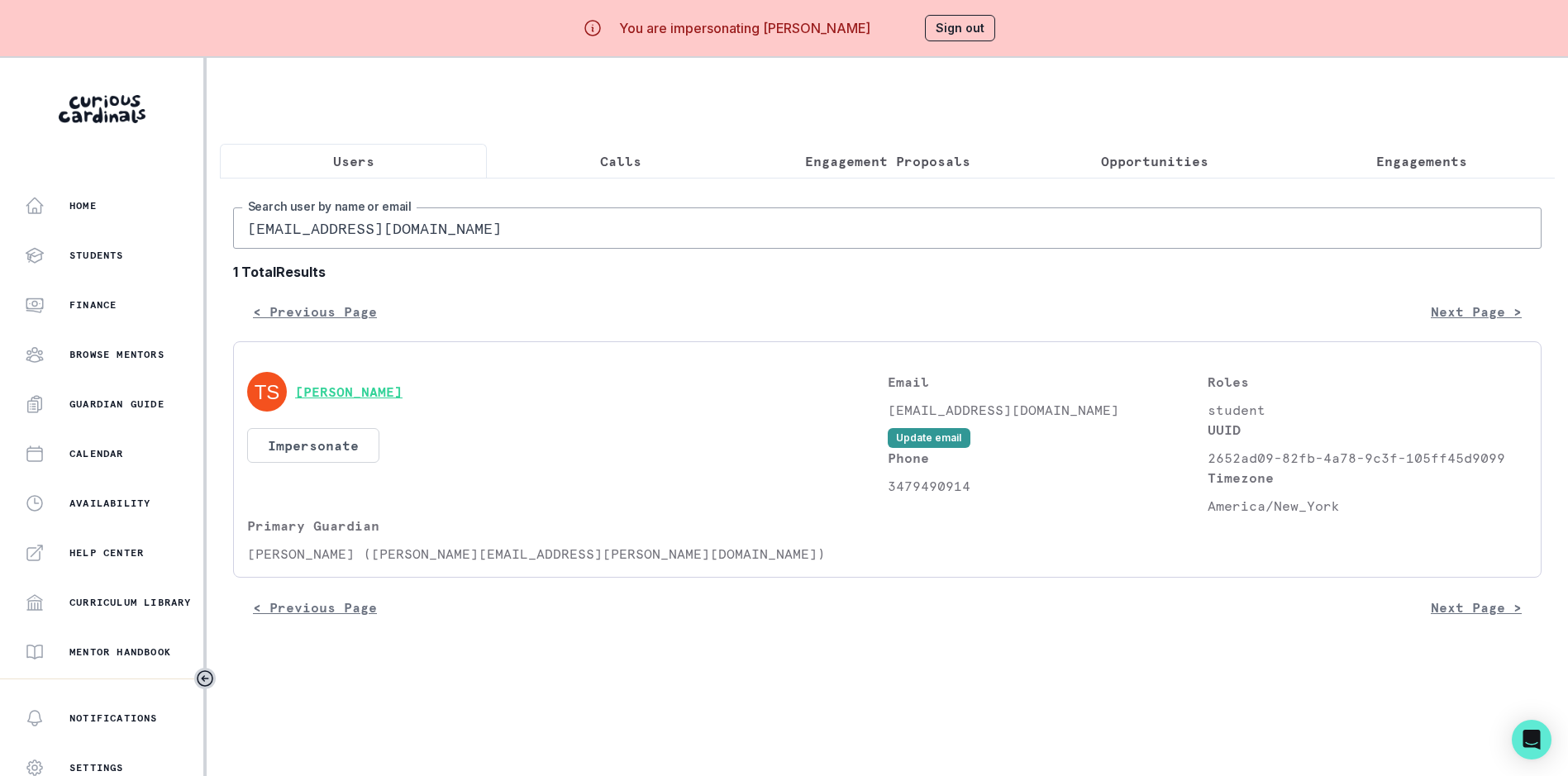
drag, startPoint x: 396, startPoint y: 405, endPoint x: 327, endPoint y: 401, distance: 69.1
click at [327, 401] on div "[PERSON_NAME]" at bounding box center [566, 392] width 640 height 39
click at [332, 400] on button "[PERSON_NAME]" at bounding box center [349, 392] width 107 height 17
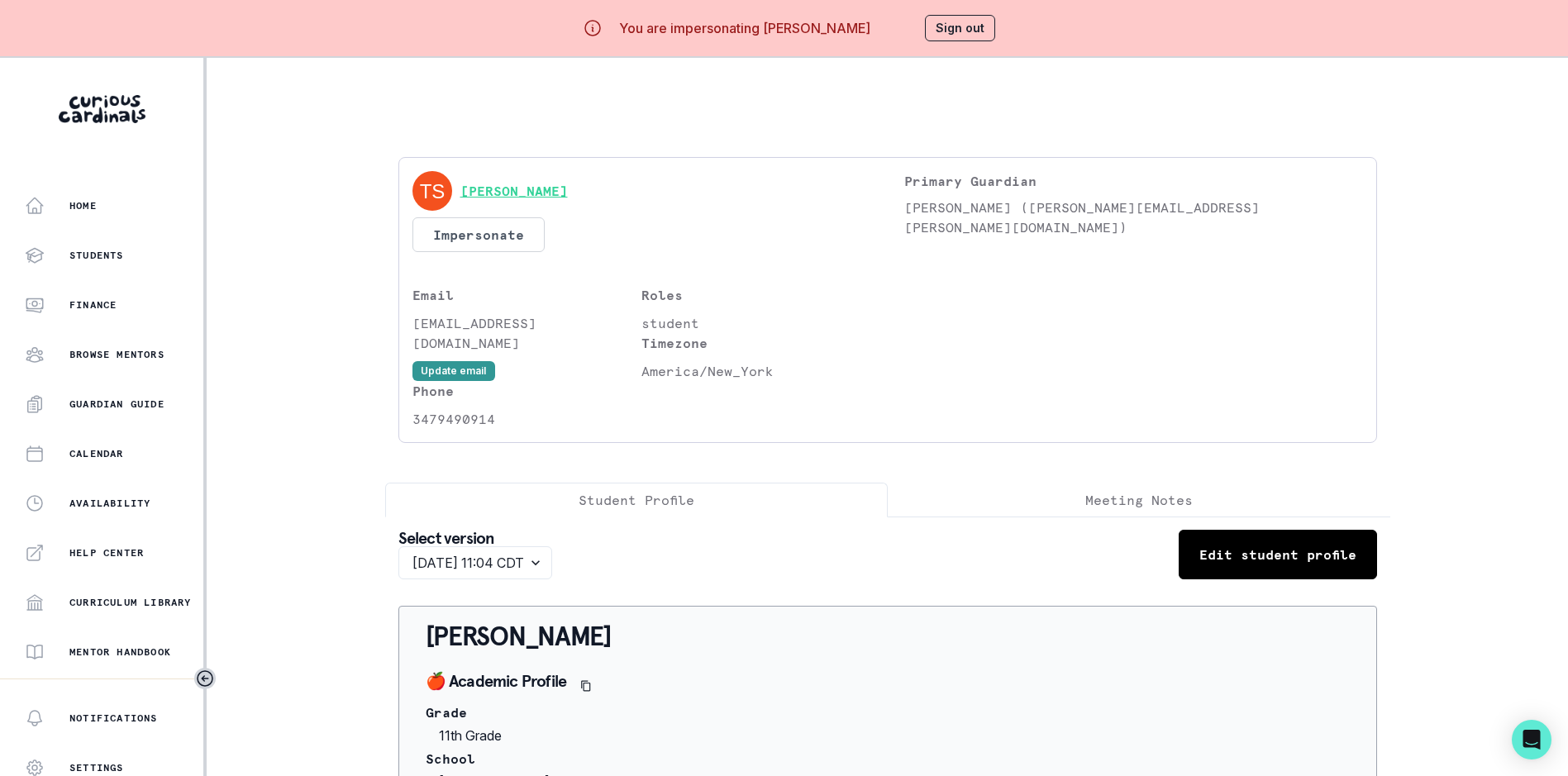
click at [554, 192] on link "[PERSON_NAME]" at bounding box center [514, 191] width 107 height 20
